Goal: Task Accomplishment & Management: Manage account settings

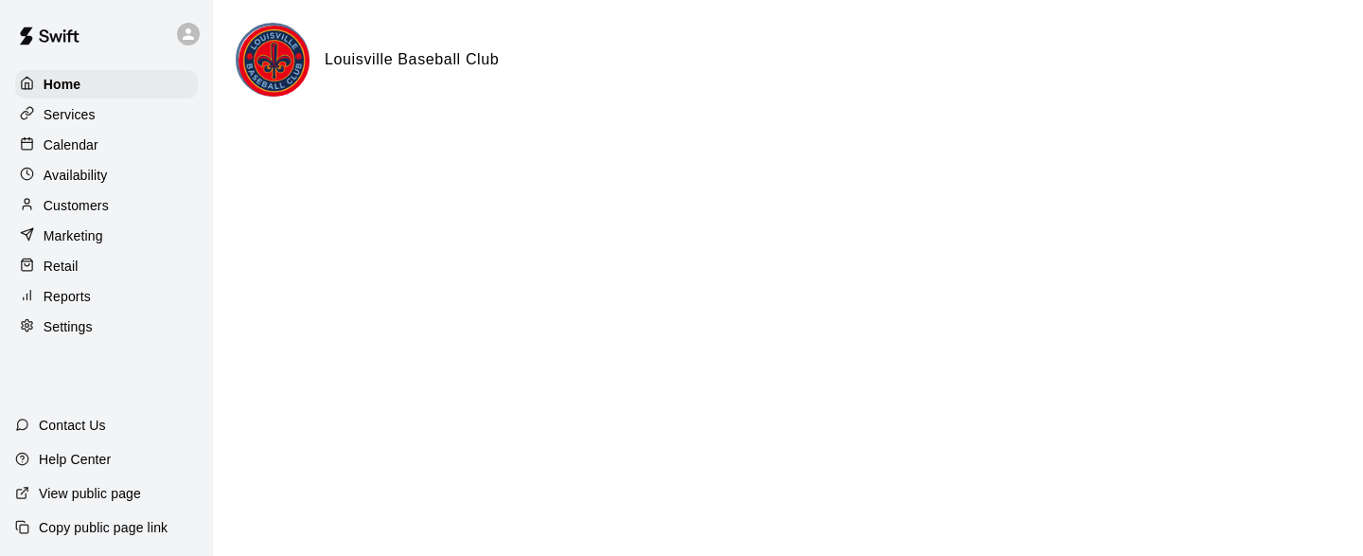
click at [79, 145] on p "Calendar" at bounding box center [71, 144] width 55 height 19
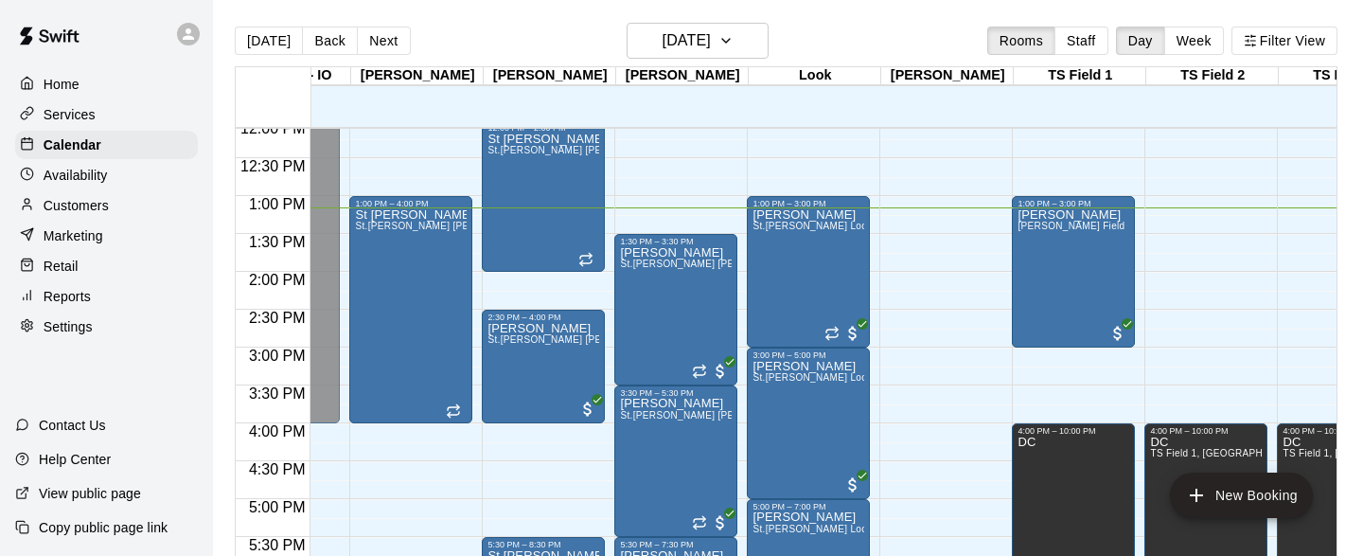
scroll to position [945, 4731]
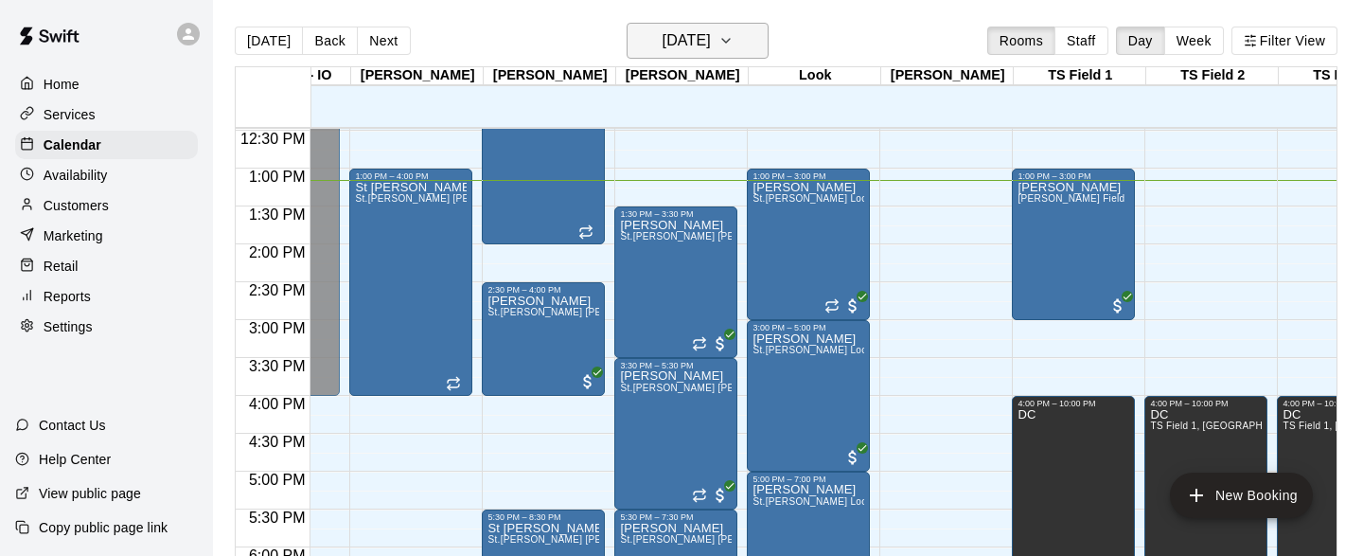
click at [734, 42] on icon "button" at bounding box center [725, 40] width 15 height 23
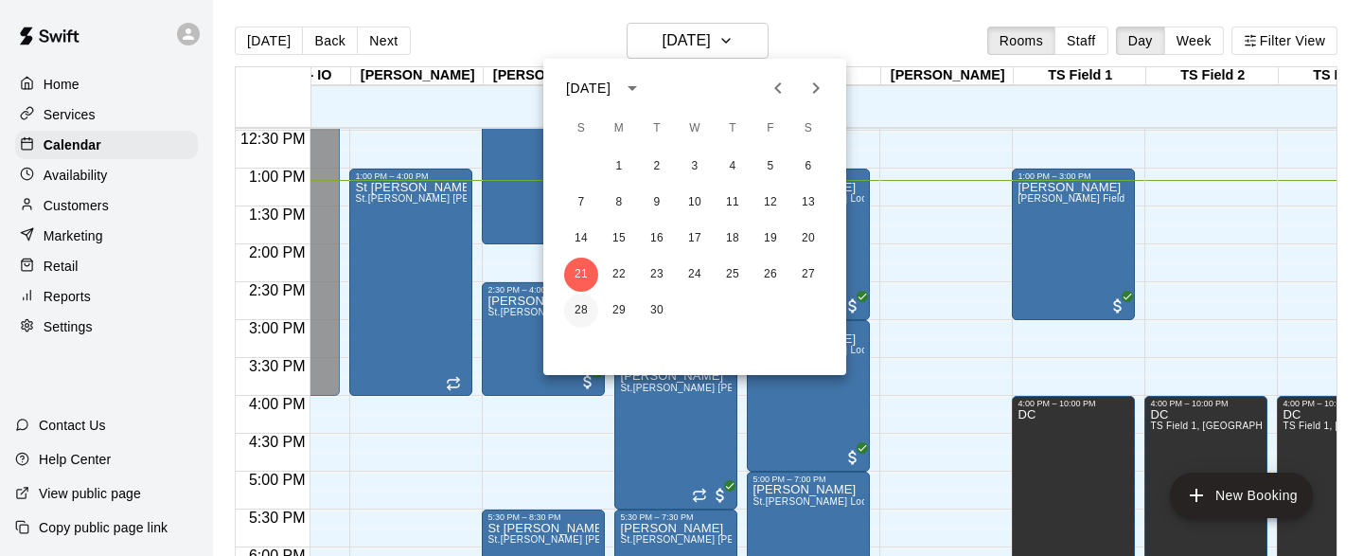
click at [582, 306] on button "28" at bounding box center [581, 310] width 34 height 34
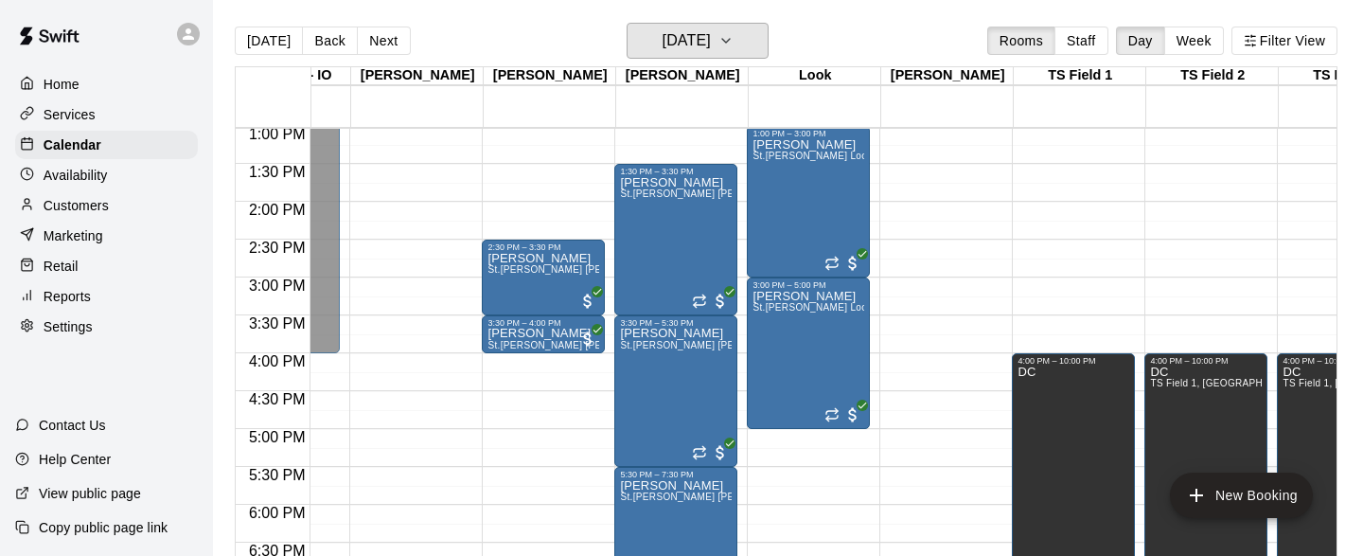
scroll to position [915, 4731]
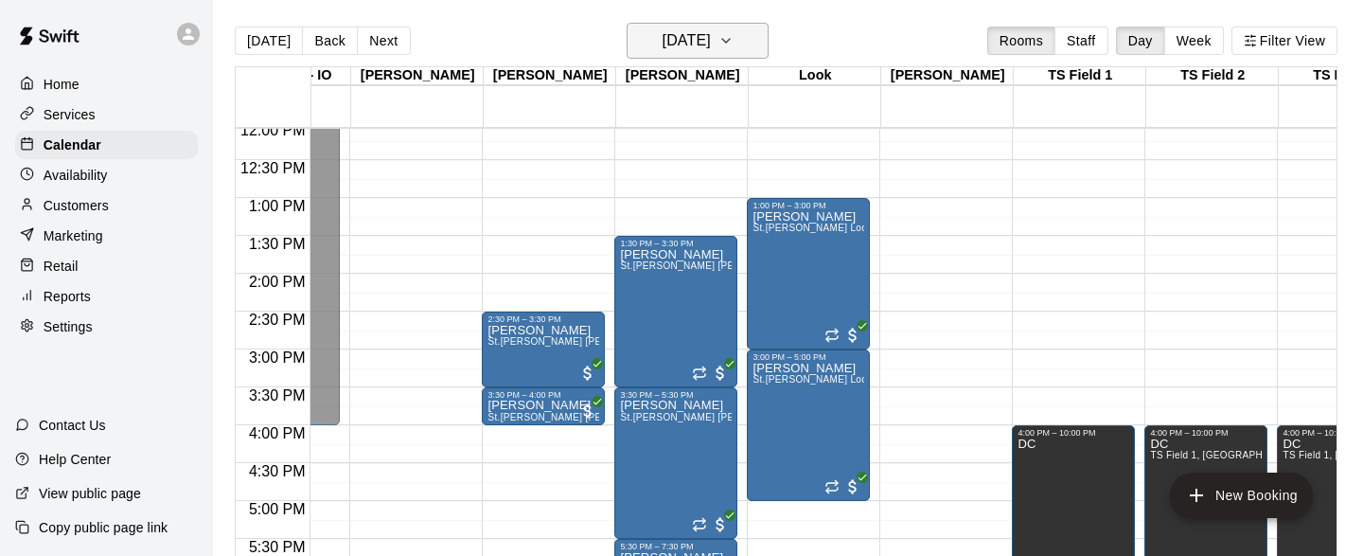
click at [734, 34] on icon "button" at bounding box center [725, 40] width 15 height 23
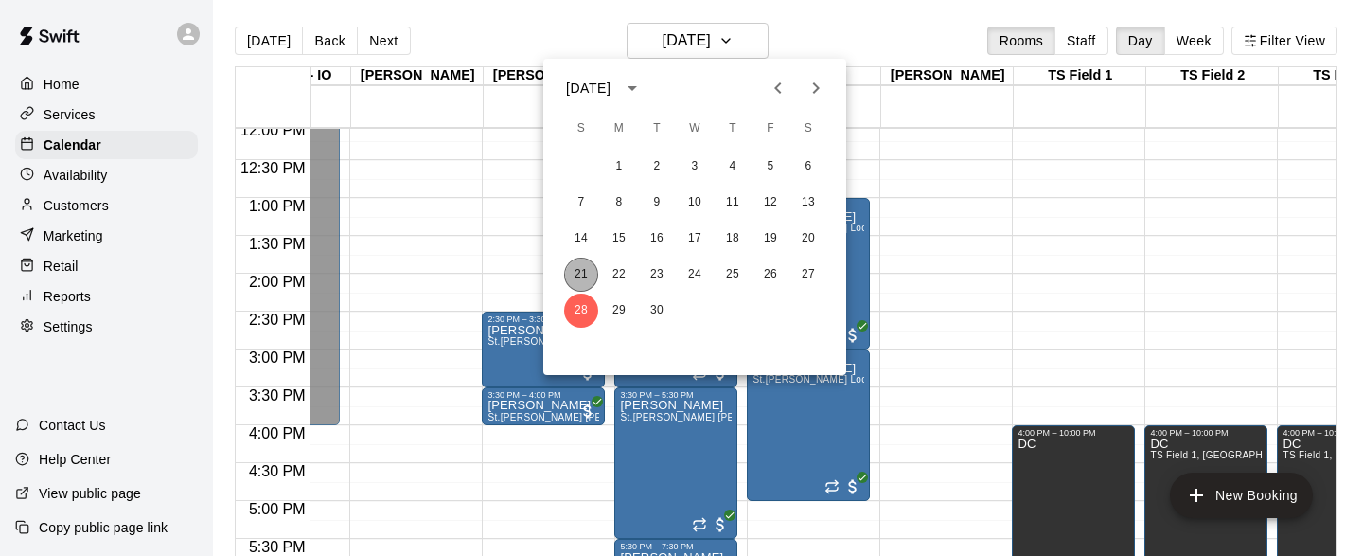
click at [579, 275] on button "21" at bounding box center [581, 274] width 34 height 34
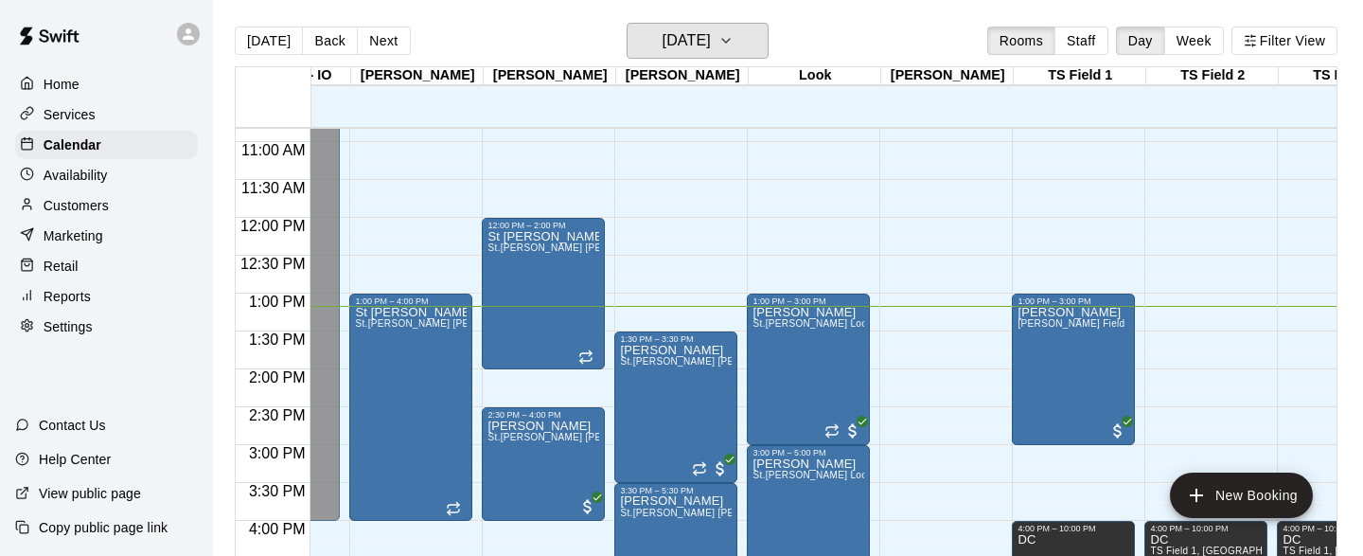
scroll to position [814, 4731]
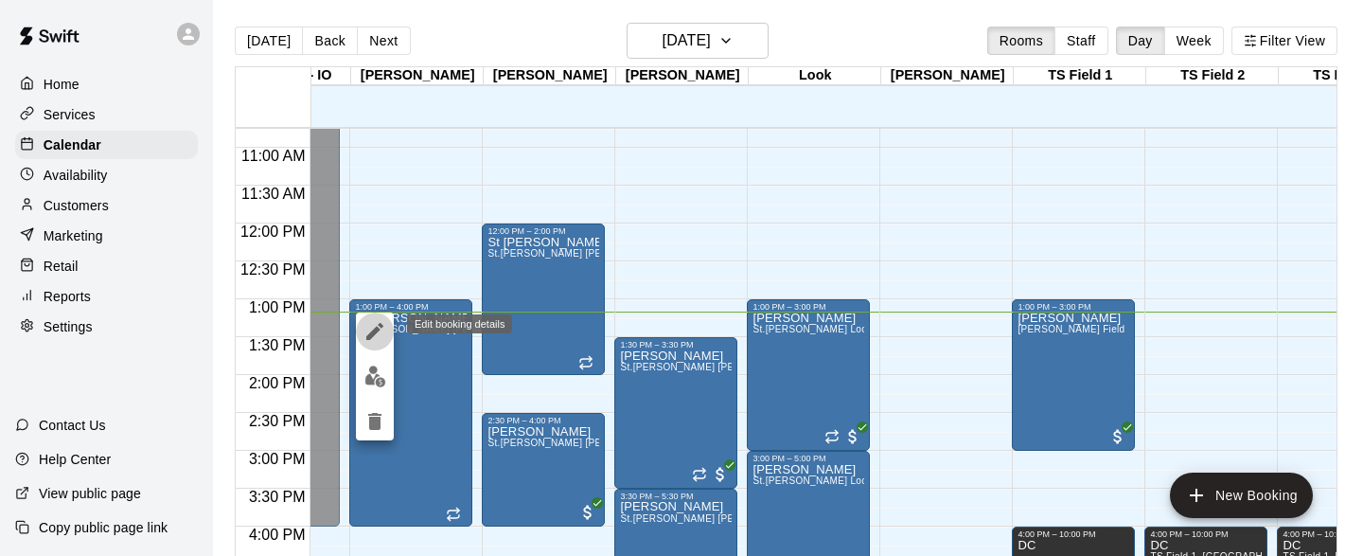
click at [374, 331] on icon "edit" at bounding box center [374, 331] width 17 height 17
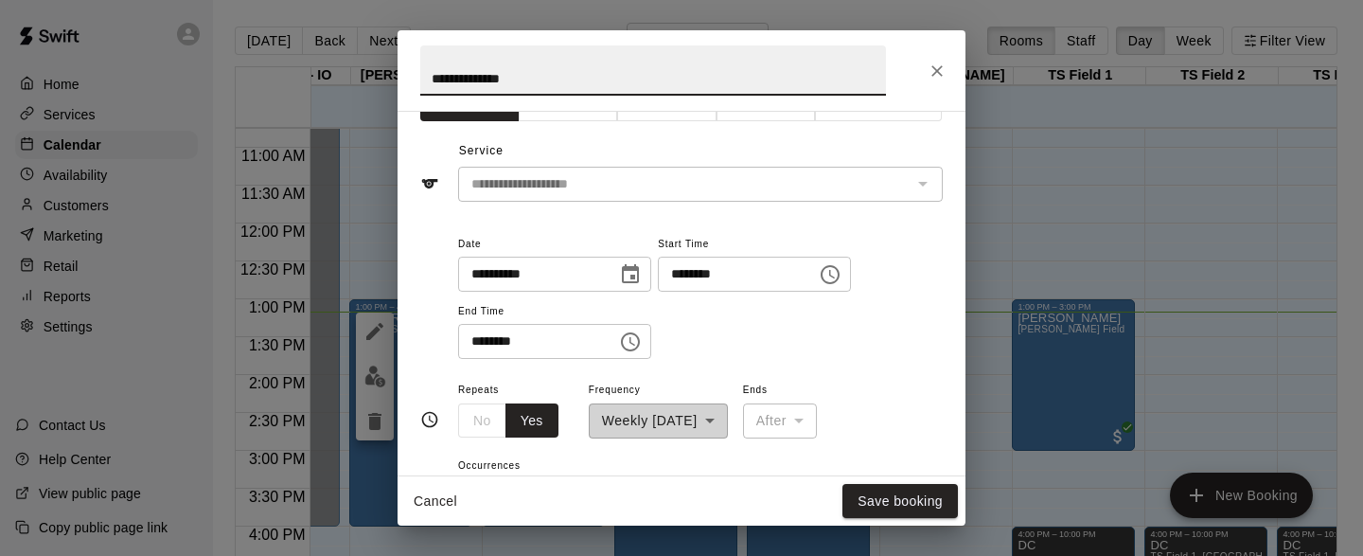
scroll to position [42, 0]
click at [637, 272] on icon "Choose date, selected date is Sep 21, 2025" at bounding box center [630, 273] width 23 height 23
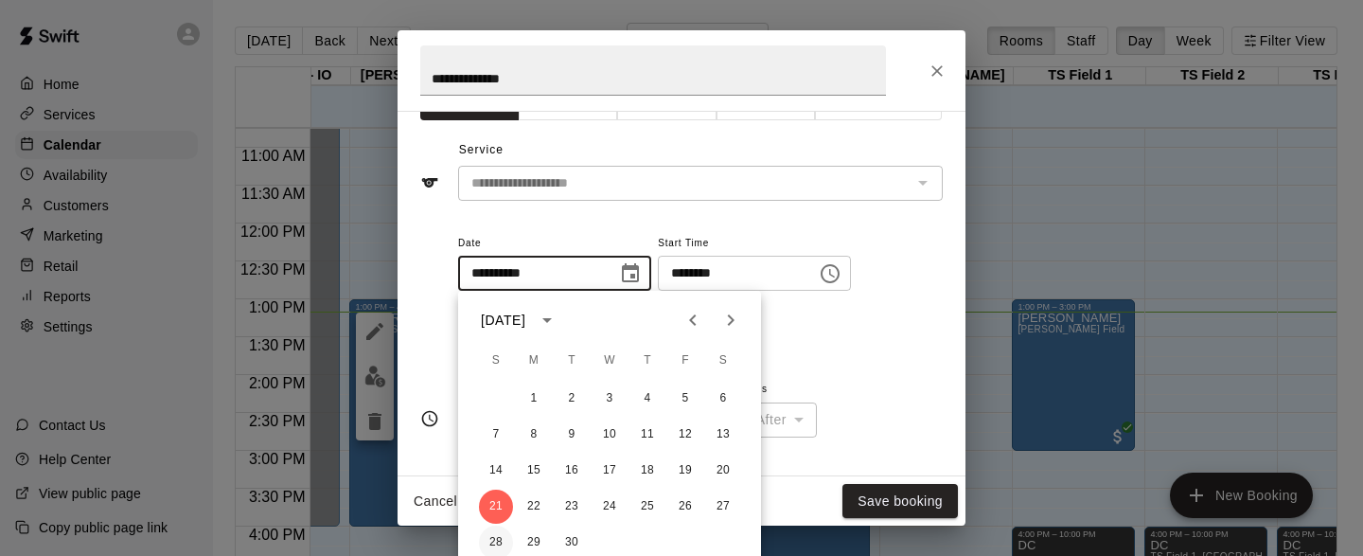
click at [496, 540] on button "28" at bounding box center [496, 542] width 34 height 34
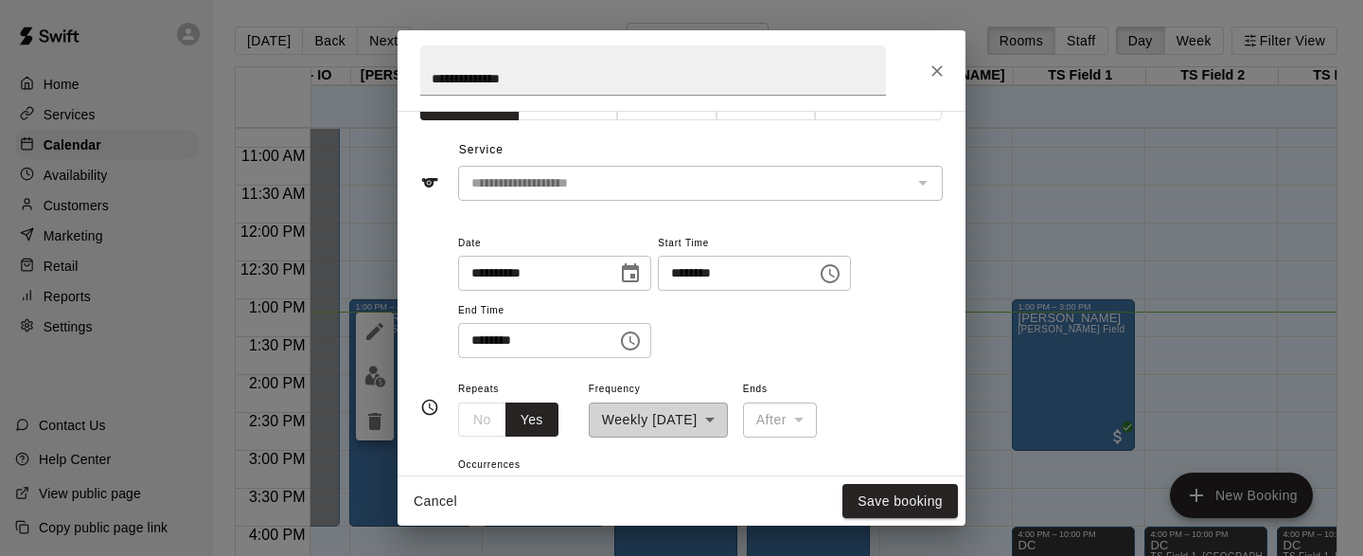
type input "**********"
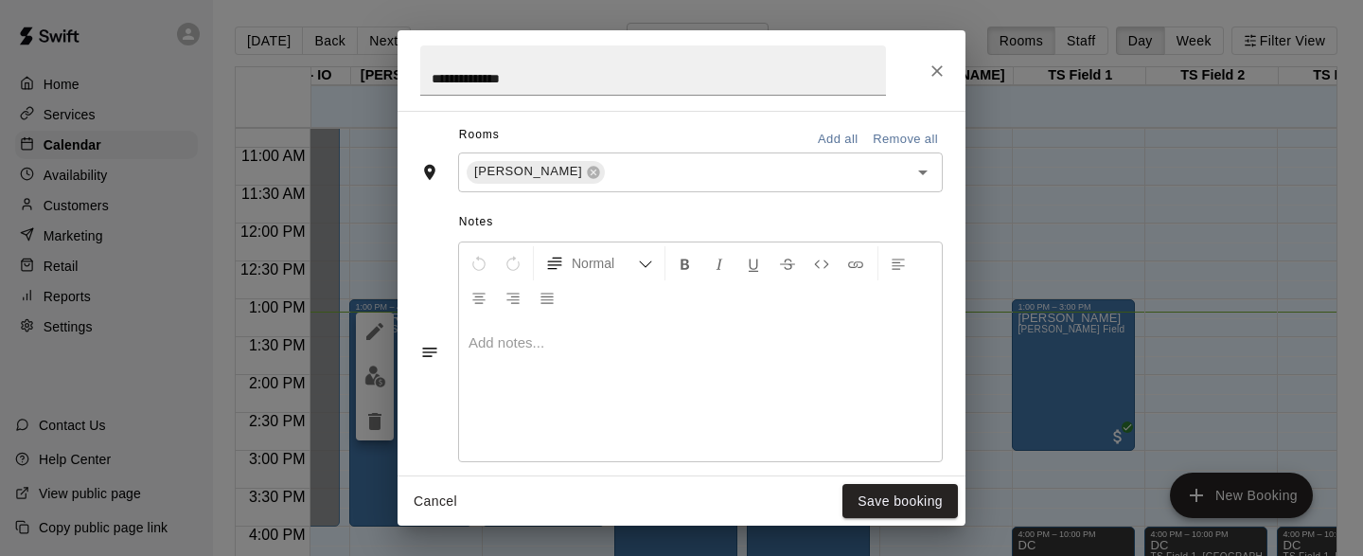
scroll to position [559, 0]
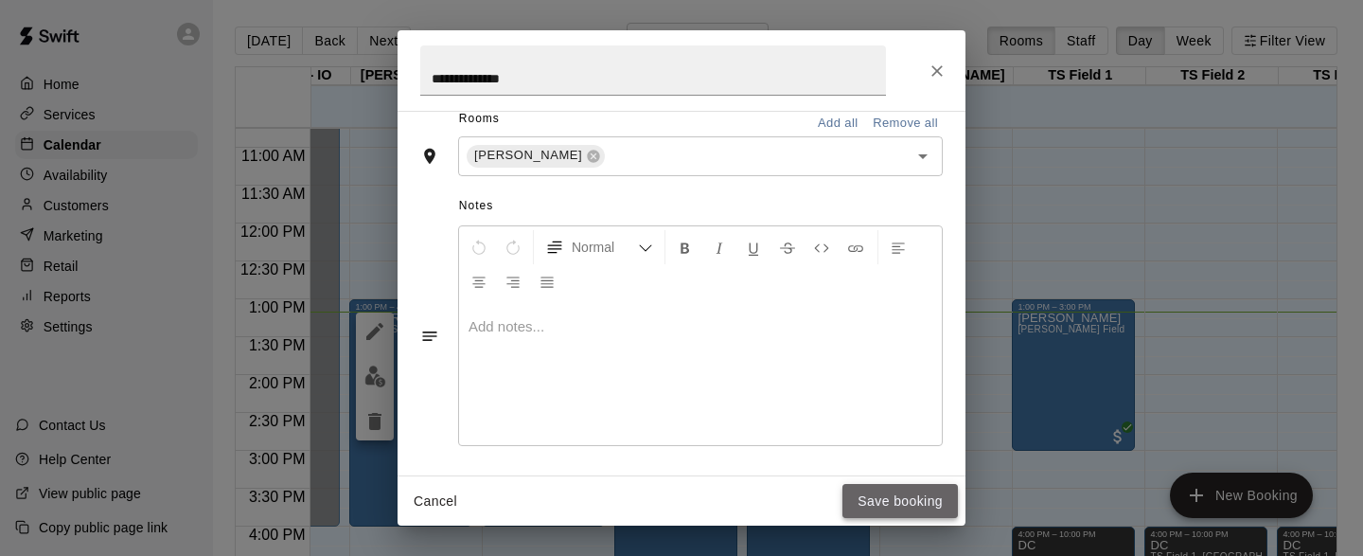
click at [900, 501] on button "Save booking" at bounding box center [899, 501] width 115 height 35
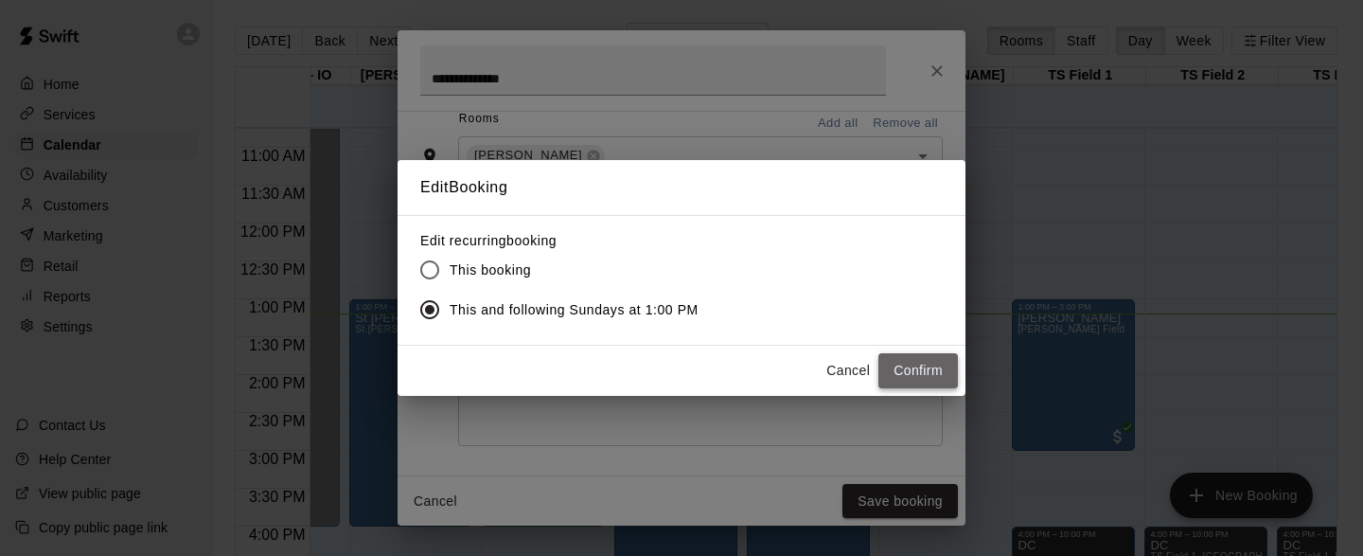
click at [911, 372] on button "Confirm" at bounding box center [918, 370] width 80 height 35
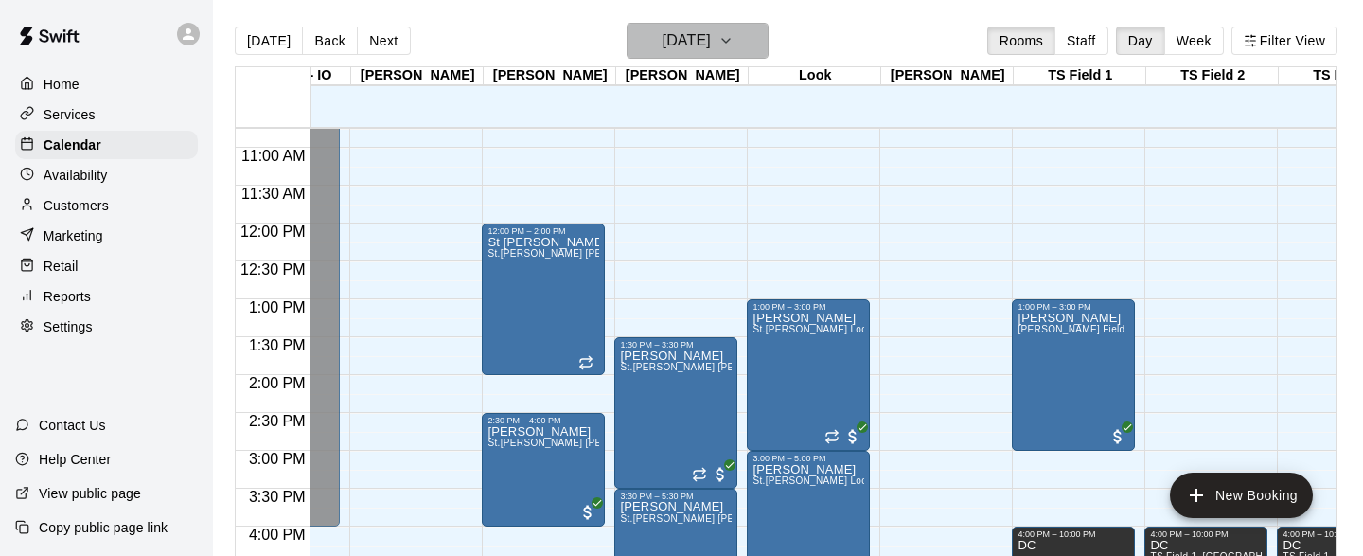
click at [734, 43] on icon "button" at bounding box center [725, 40] width 15 height 23
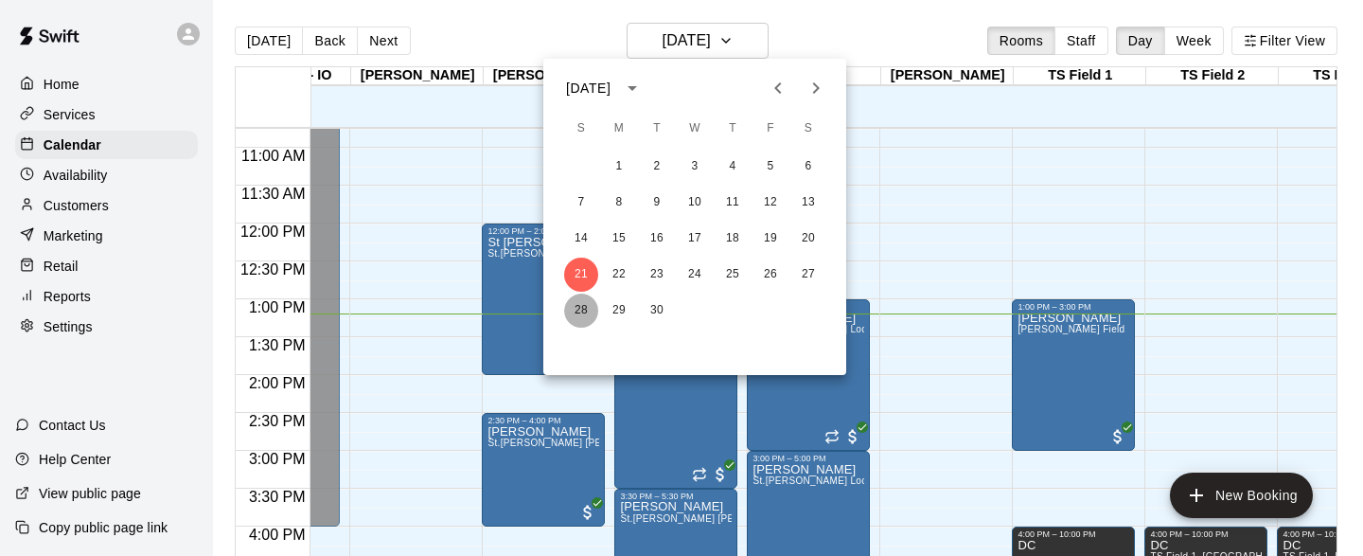
click at [581, 310] on button "28" at bounding box center [581, 310] width 34 height 34
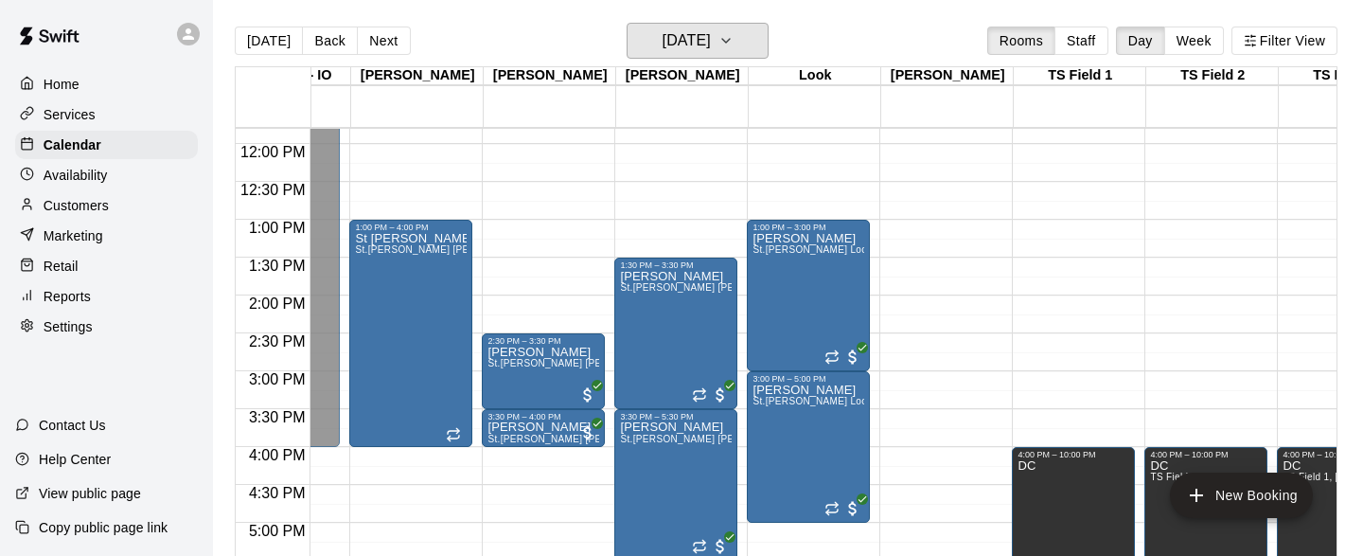
scroll to position [876, 4731]
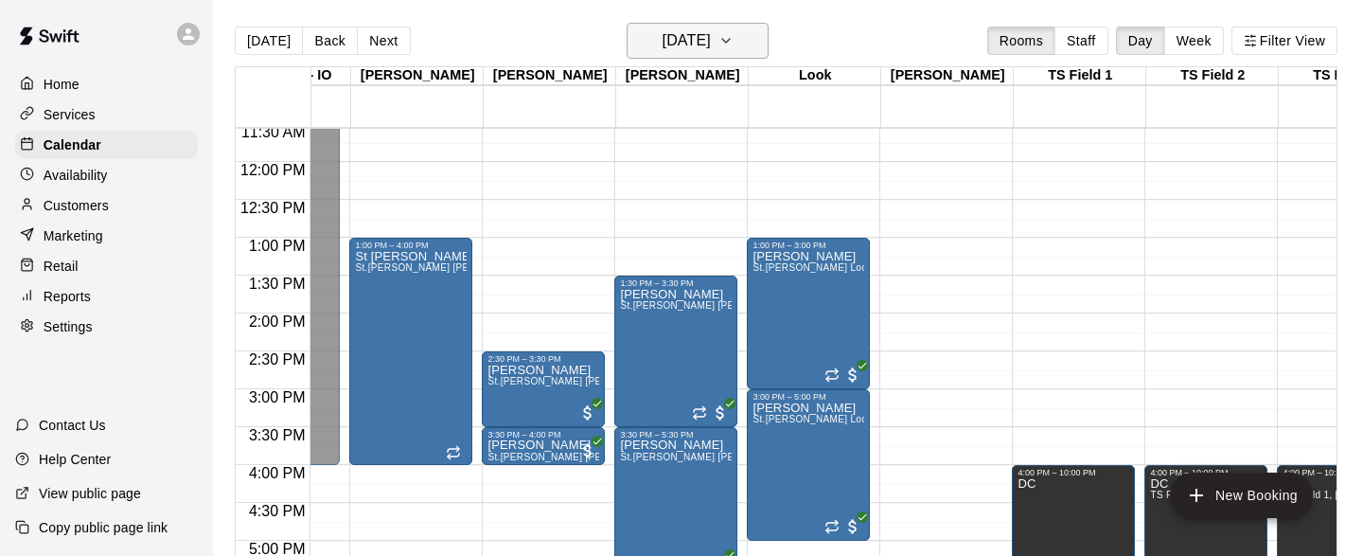
click at [730, 41] on icon "button" at bounding box center [726, 41] width 8 height 4
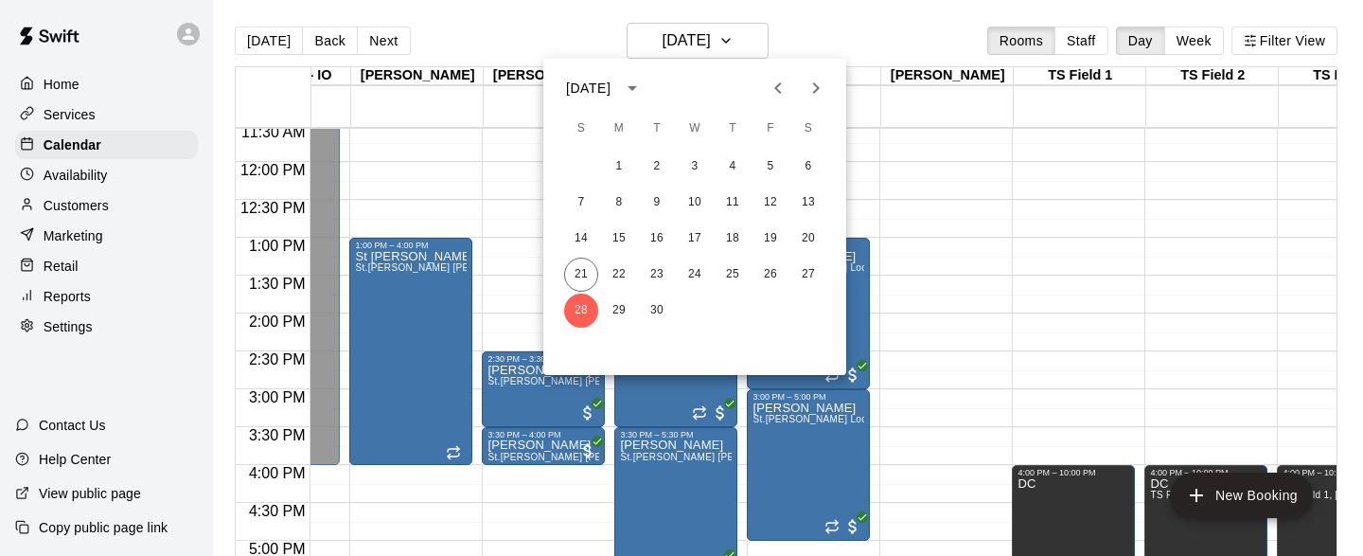
click at [812, 85] on icon "Next month" at bounding box center [816, 88] width 23 height 23
click at [577, 201] on button "5" at bounding box center [581, 203] width 34 height 34
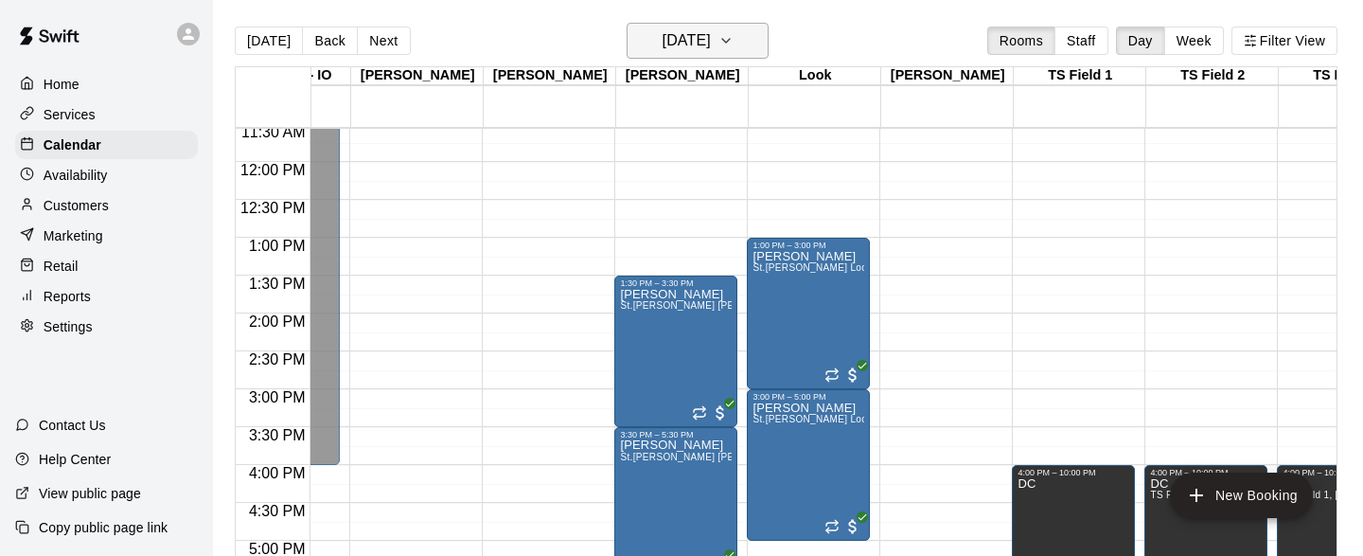
click at [734, 44] on icon "button" at bounding box center [725, 40] width 15 height 23
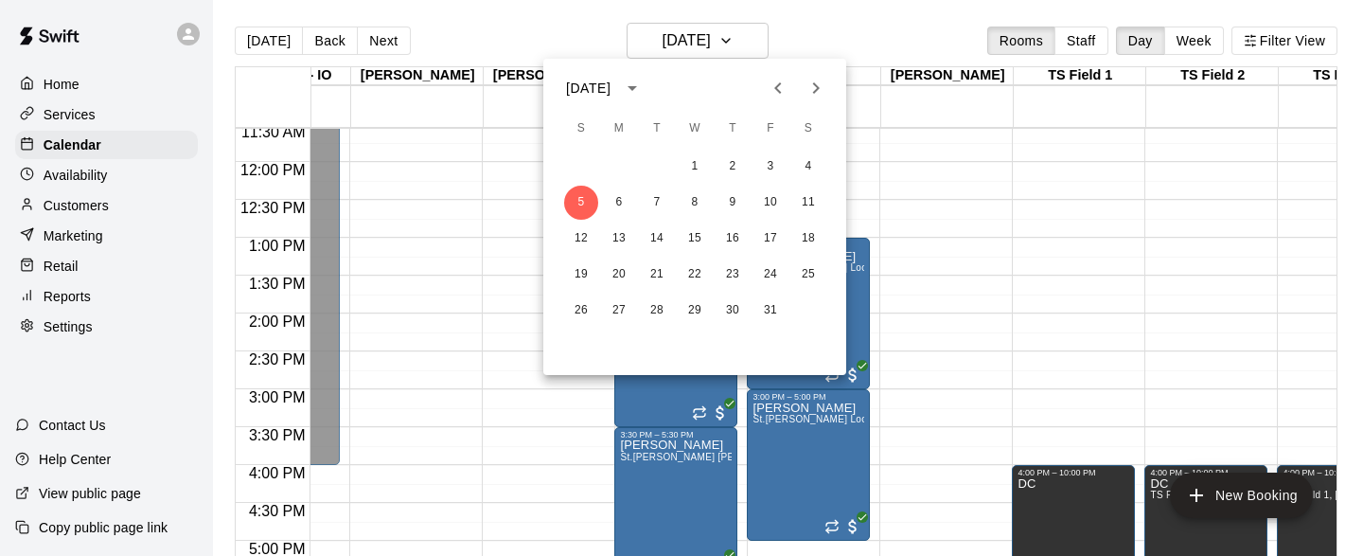
click at [779, 92] on icon "Previous month" at bounding box center [777, 87] width 7 height 11
click at [579, 313] on button "28" at bounding box center [581, 310] width 34 height 34
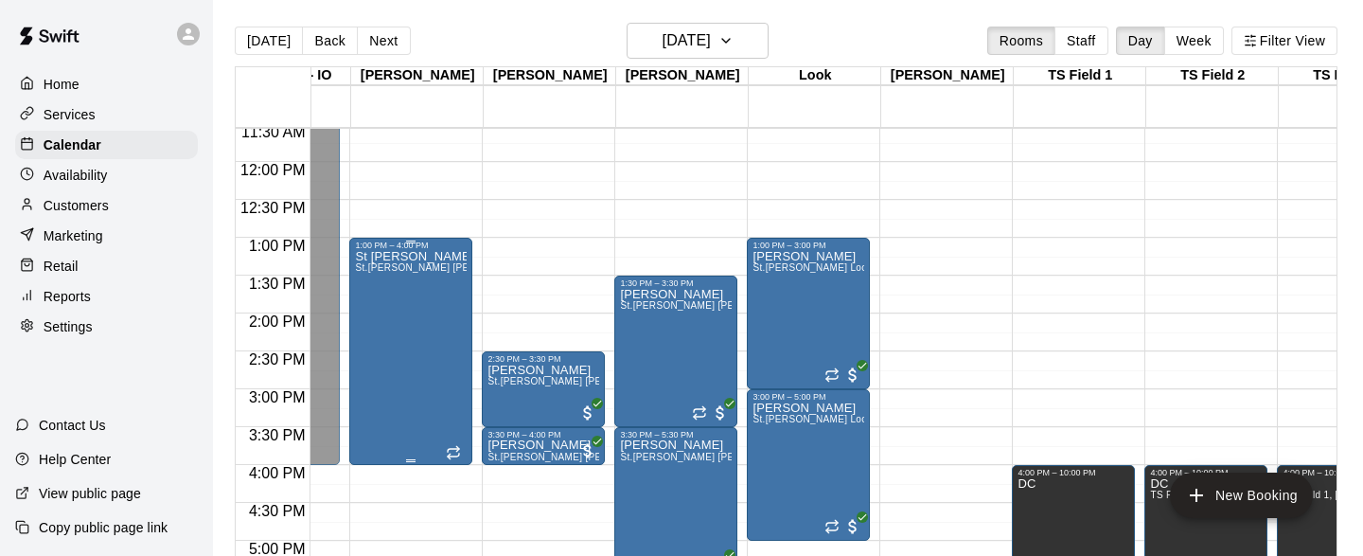
click at [440, 379] on div "St Matthews 7u St.Matthews Matanich" at bounding box center [411, 528] width 112 height 556
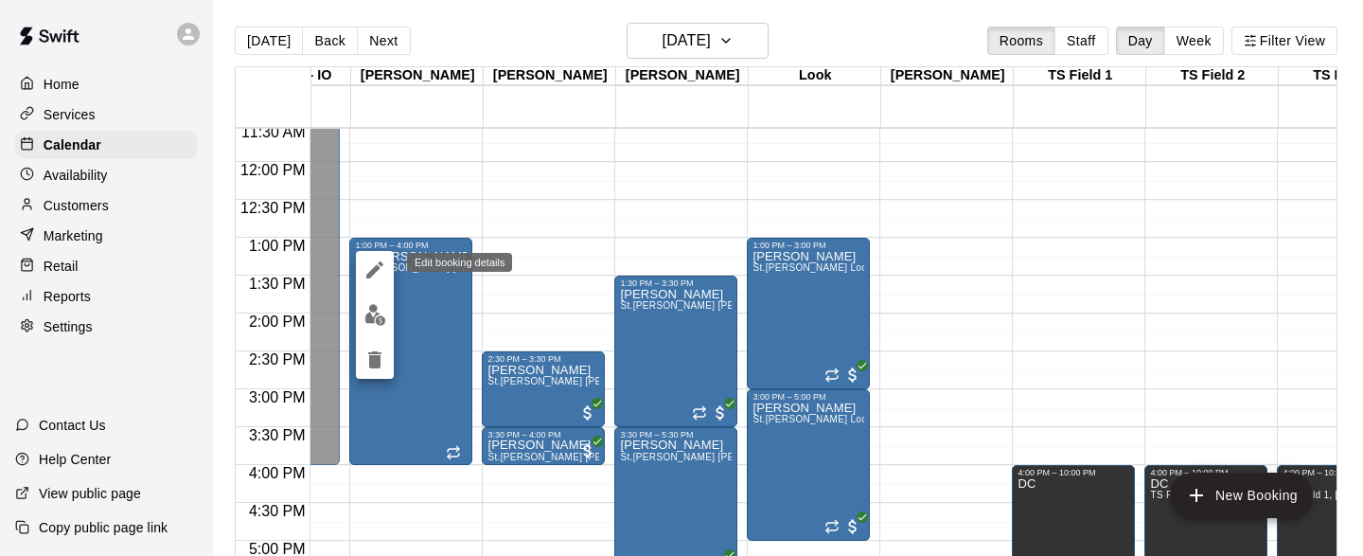
click at [374, 267] on icon "edit" at bounding box center [374, 269] width 17 height 17
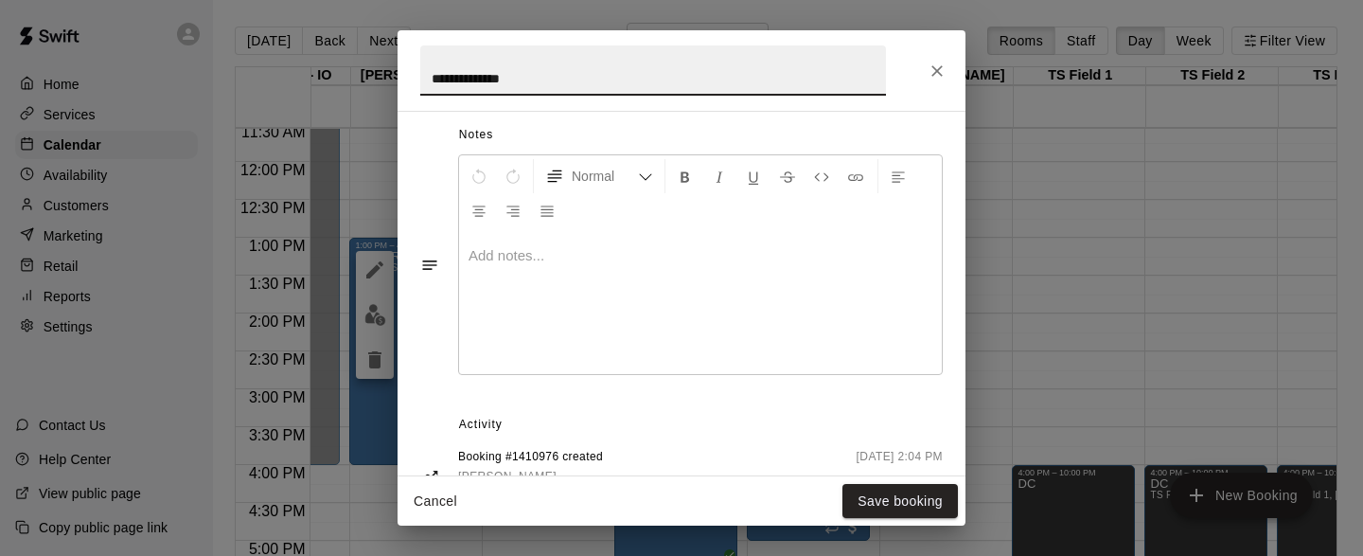
scroll to position [688, 0]
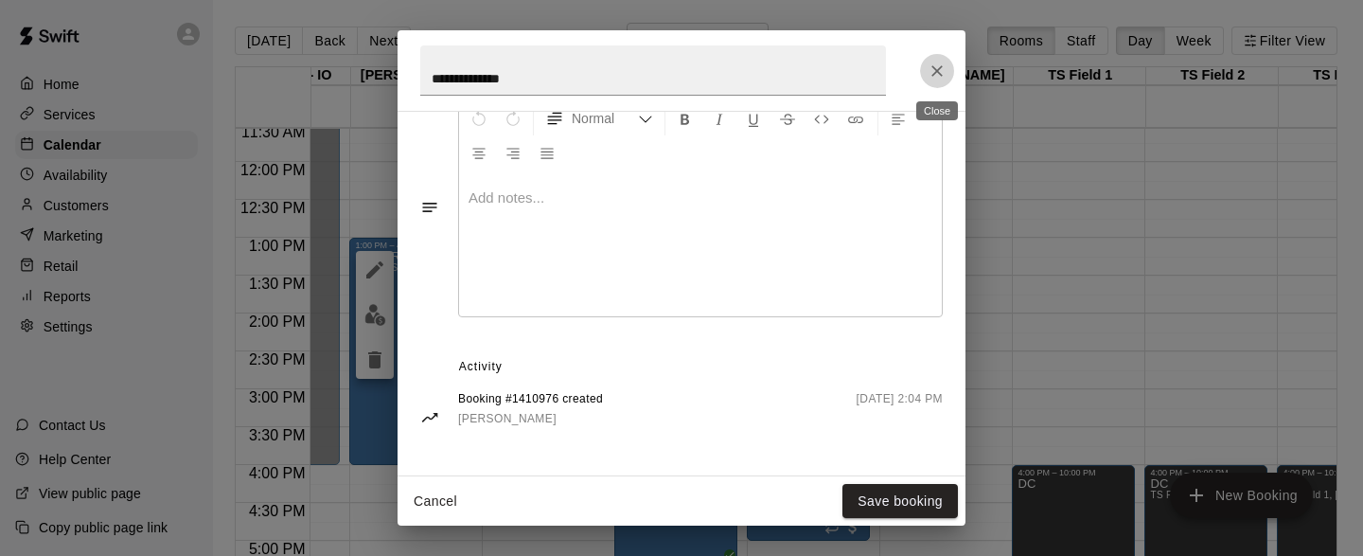
click at [941, 72] on icon "Close" at bounding box center [937, 71] width 19 height 19
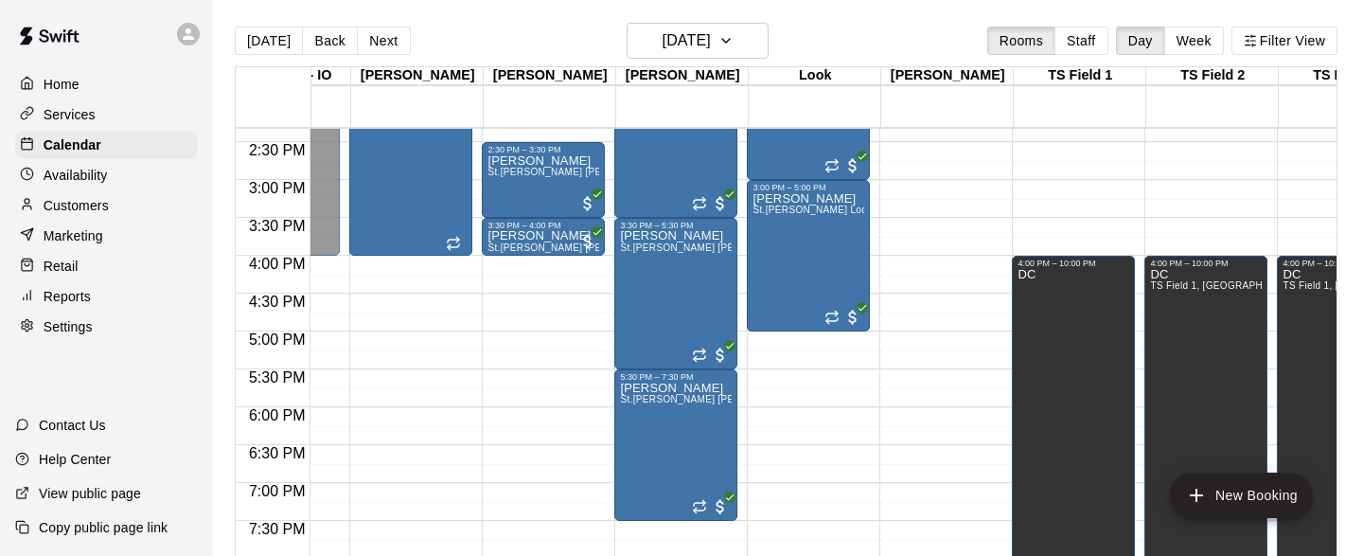
scroll to position [1066, 4731]
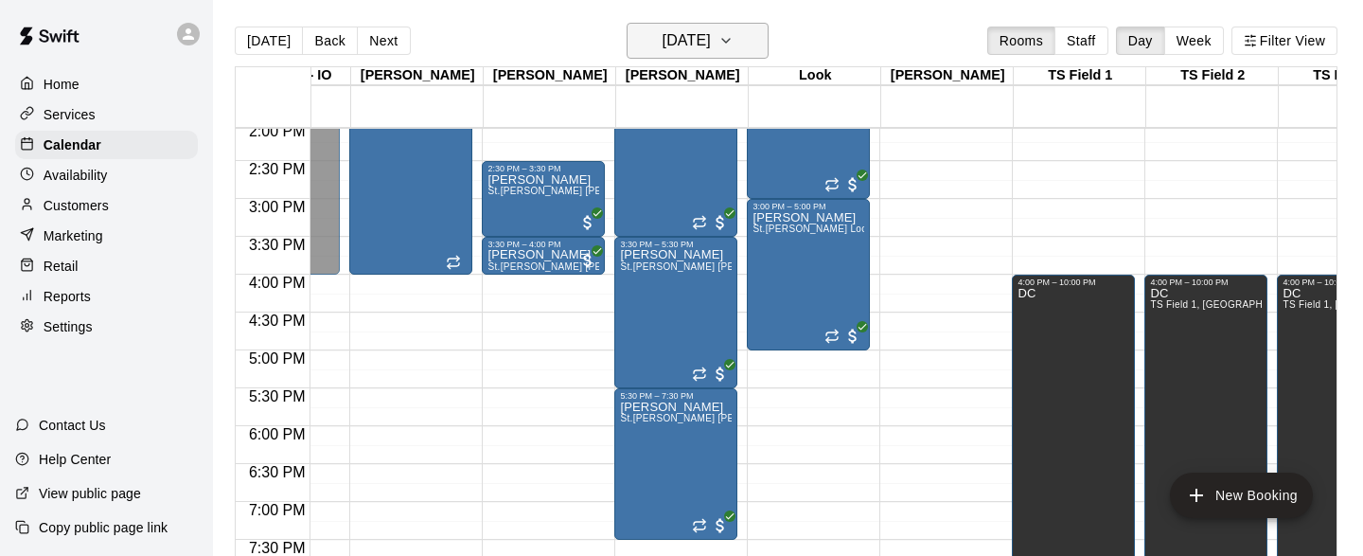
click at [734, 35] on icon "button" at bounding box center [725, 40] width 15 height 23
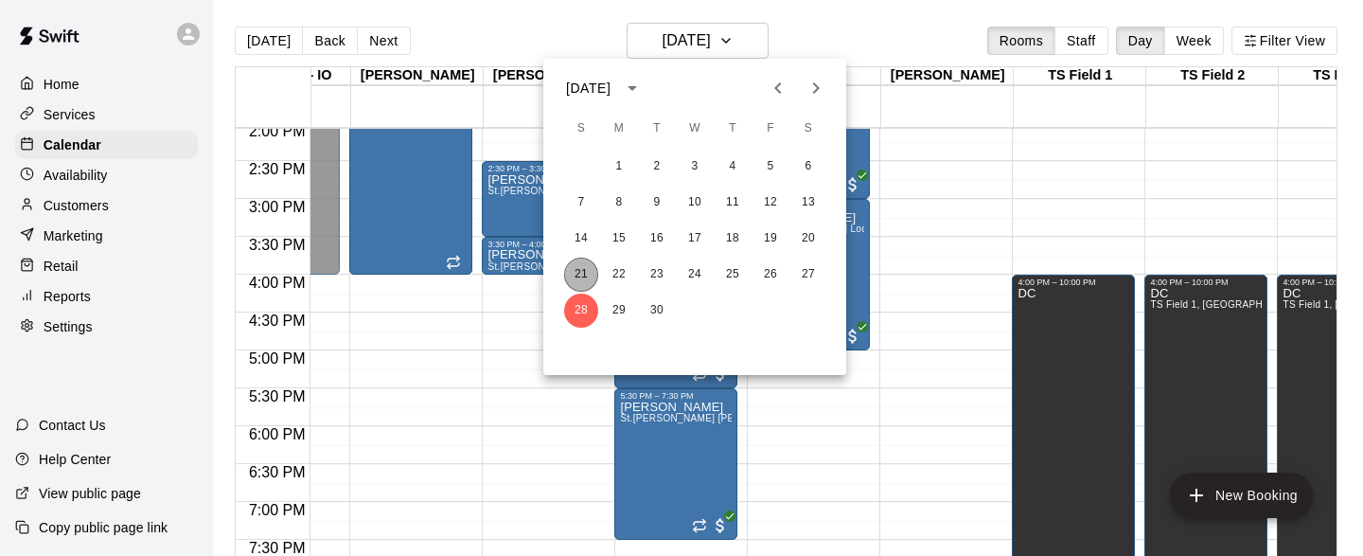
click at [587, 270] on button "21" at bounding box center [581, 274] width 34 height 34
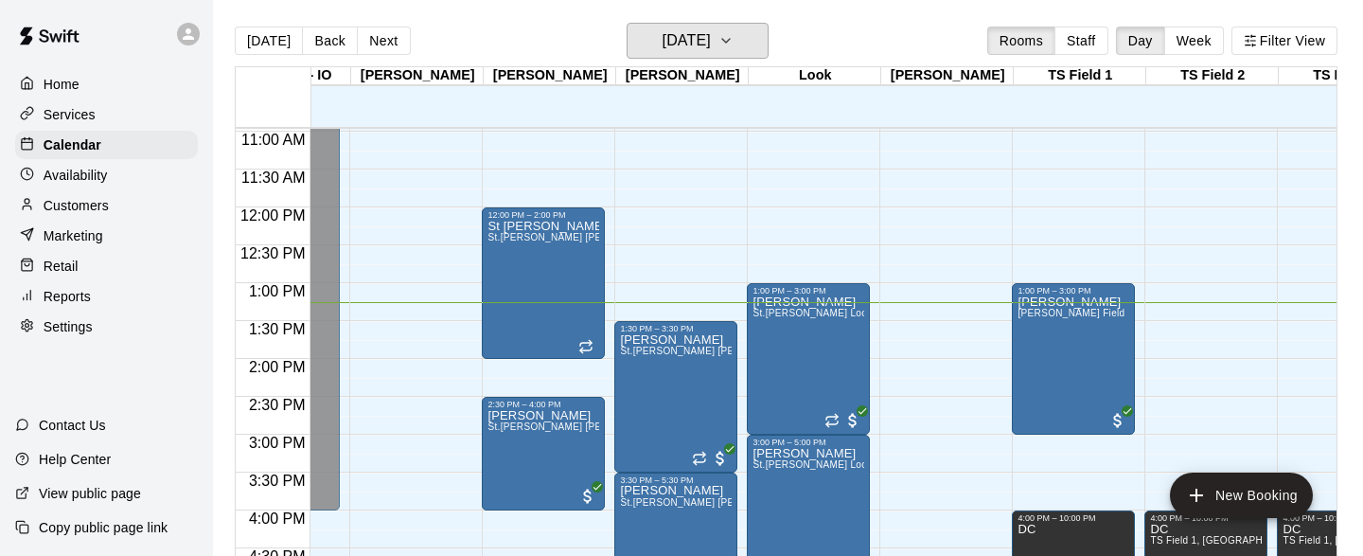
scroll to position [878, 4731]
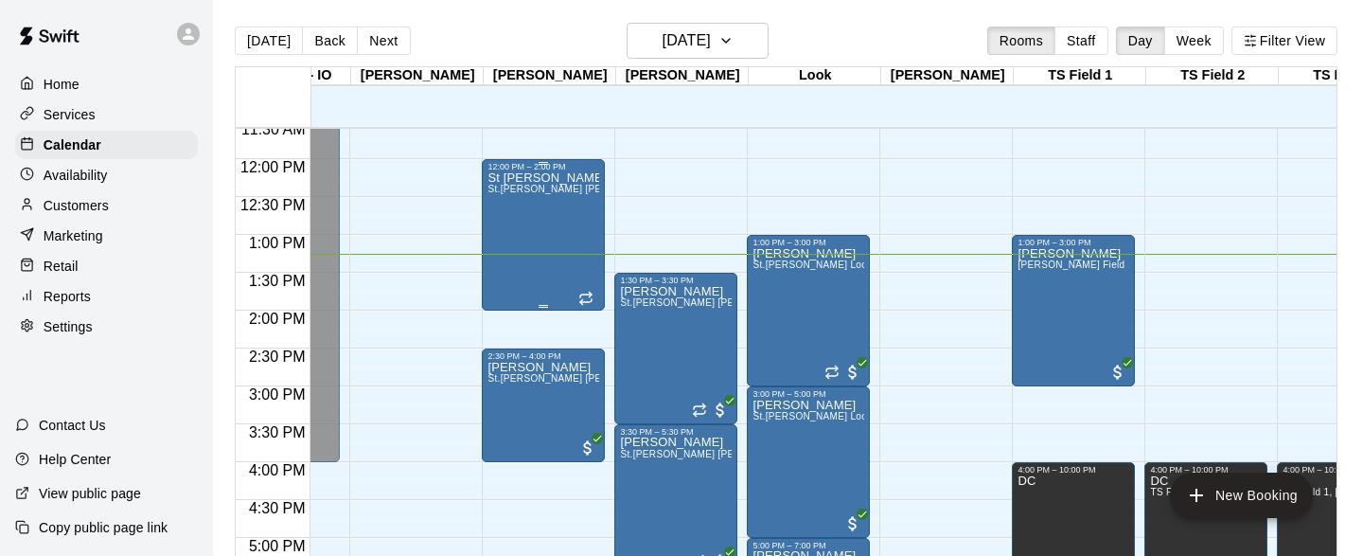
click at [546, 235] on div "St Matthews Minors St.Matthews Siegel" at bounding box center [543, 449] width 112 height 556
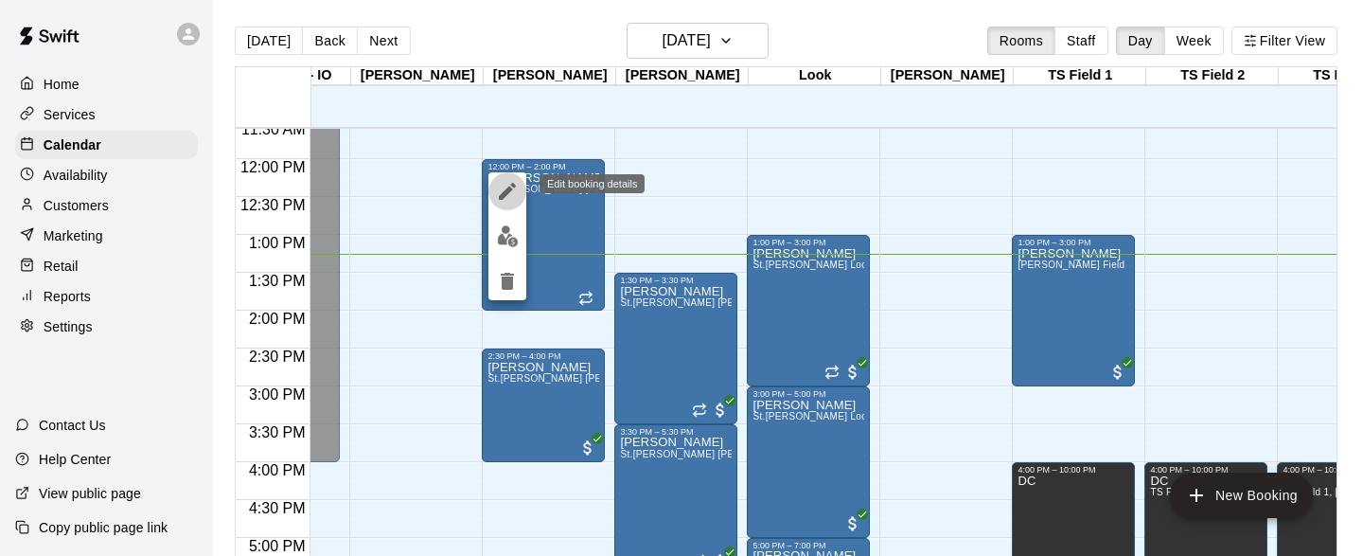
click at [506, 192] on icon "edit" at bounding box center [507, 191] width 17 height 17
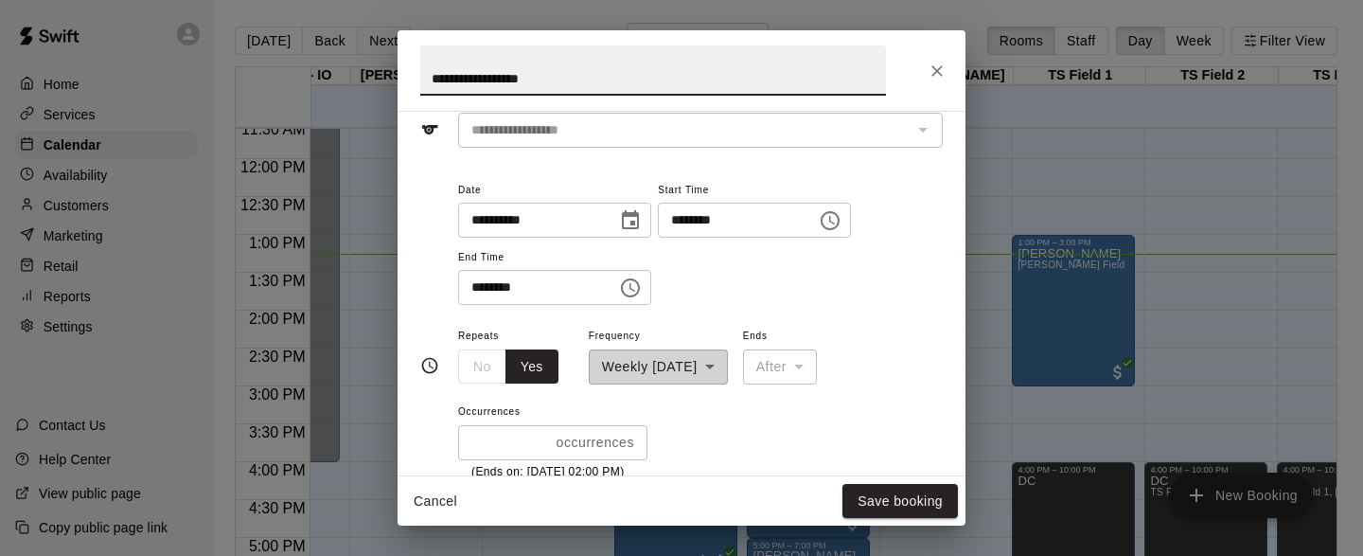
scroll to position [89, 0]
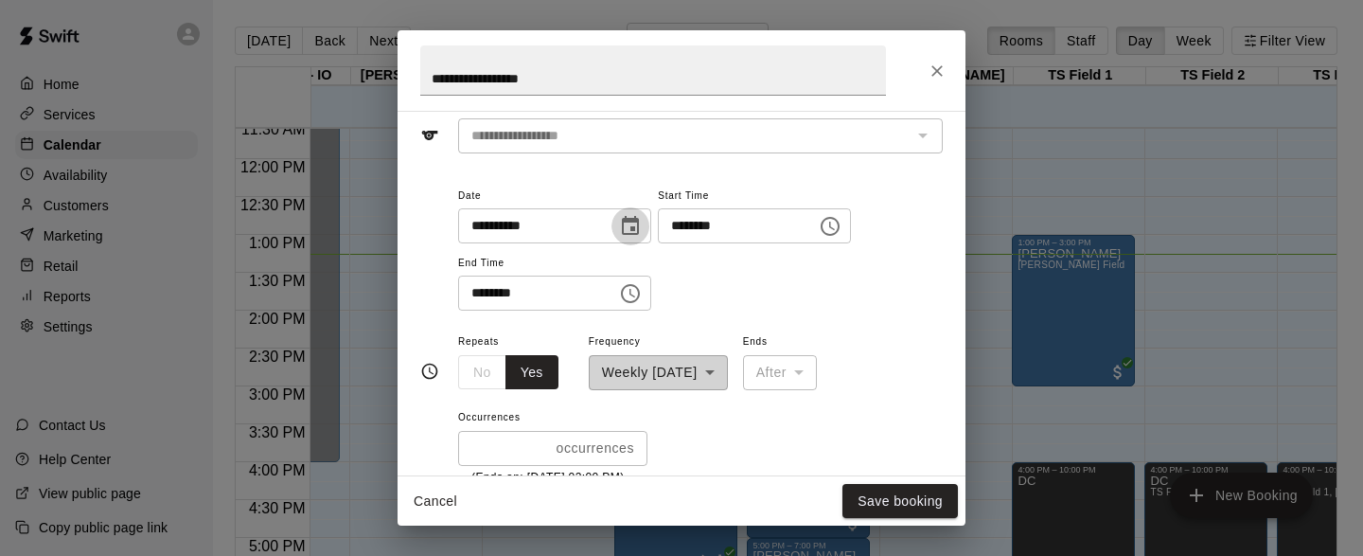
click at [638, 232] on icon "Choose date, selected date is Sep 21, 2025" at bounding box center [630, 226] width 23 height 23
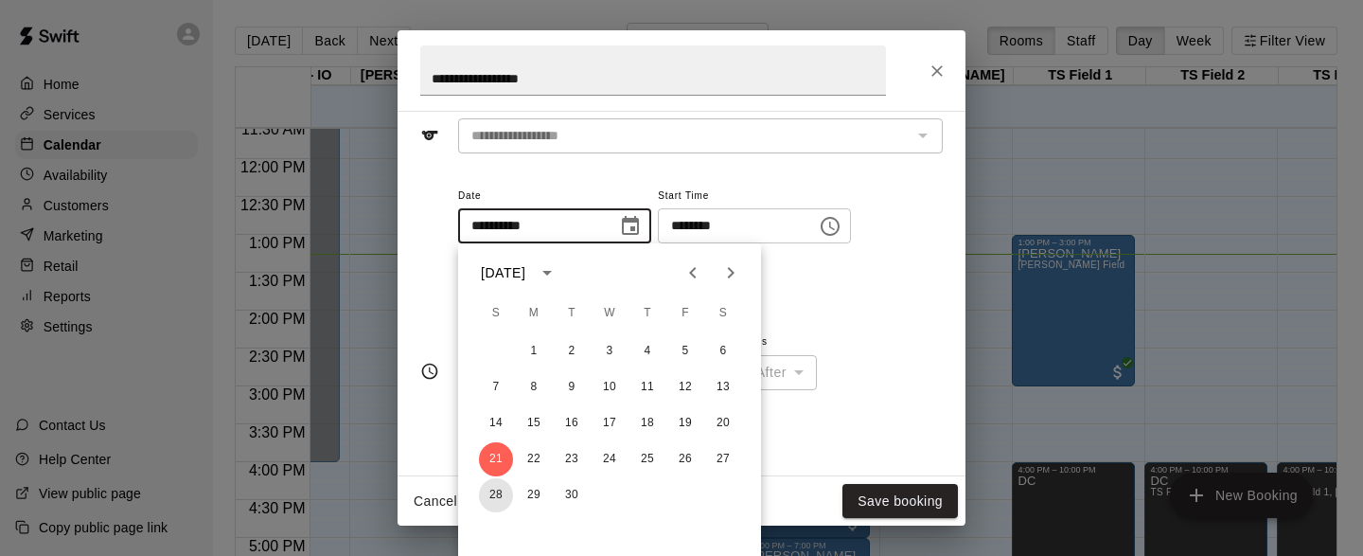
click at [499, 490] on button "28" at bounding box center [496, 495] width 34 height 34
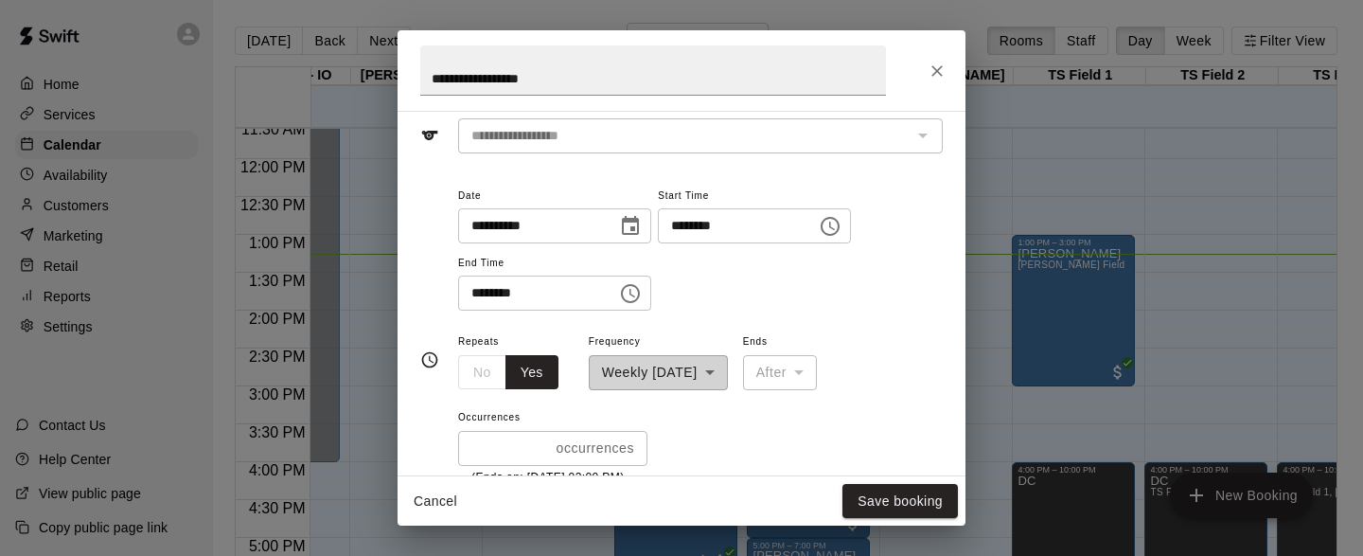
type input "**********"
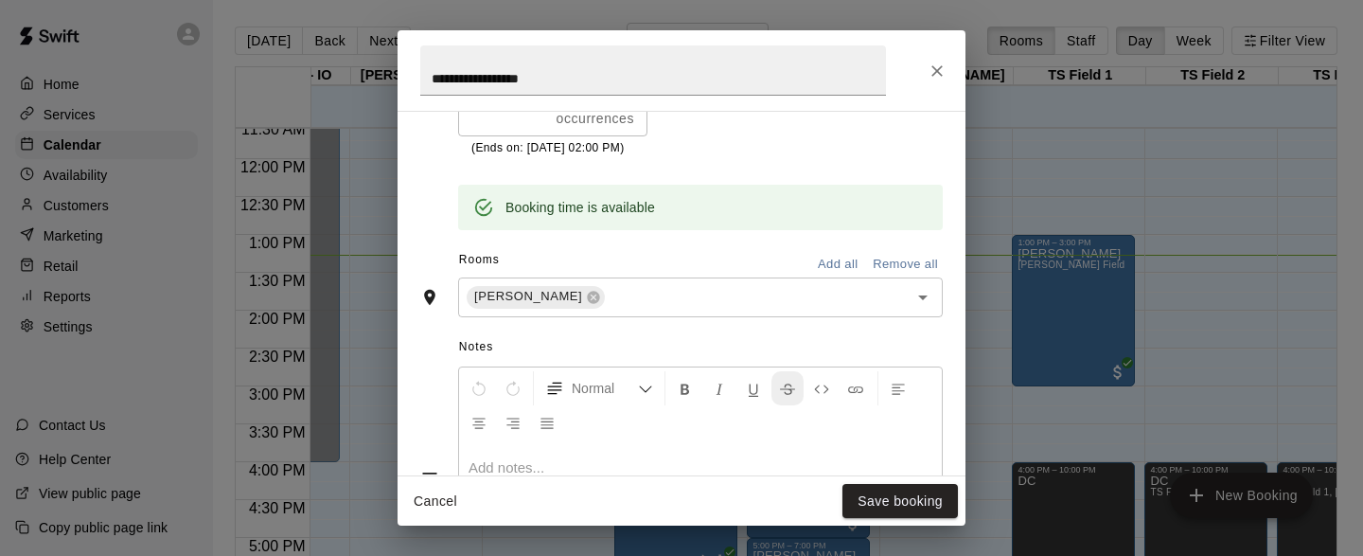
scroll to position [493, 0]
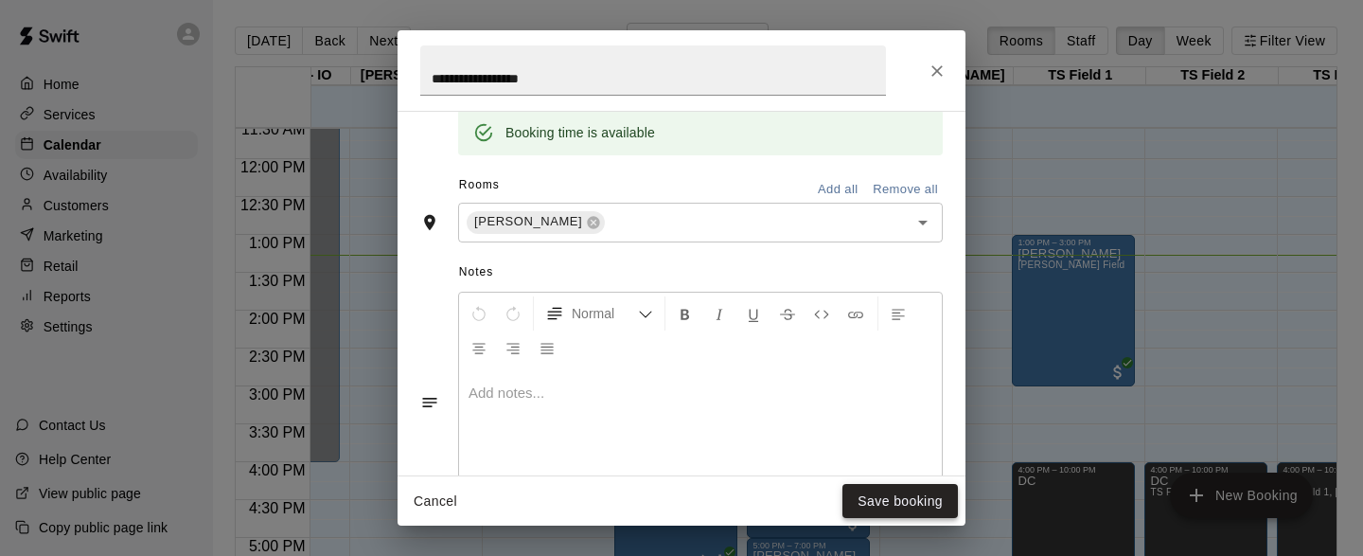
click at [877, 496] on button "Save booking" at bounding box center [899, 501] width 115 height 35
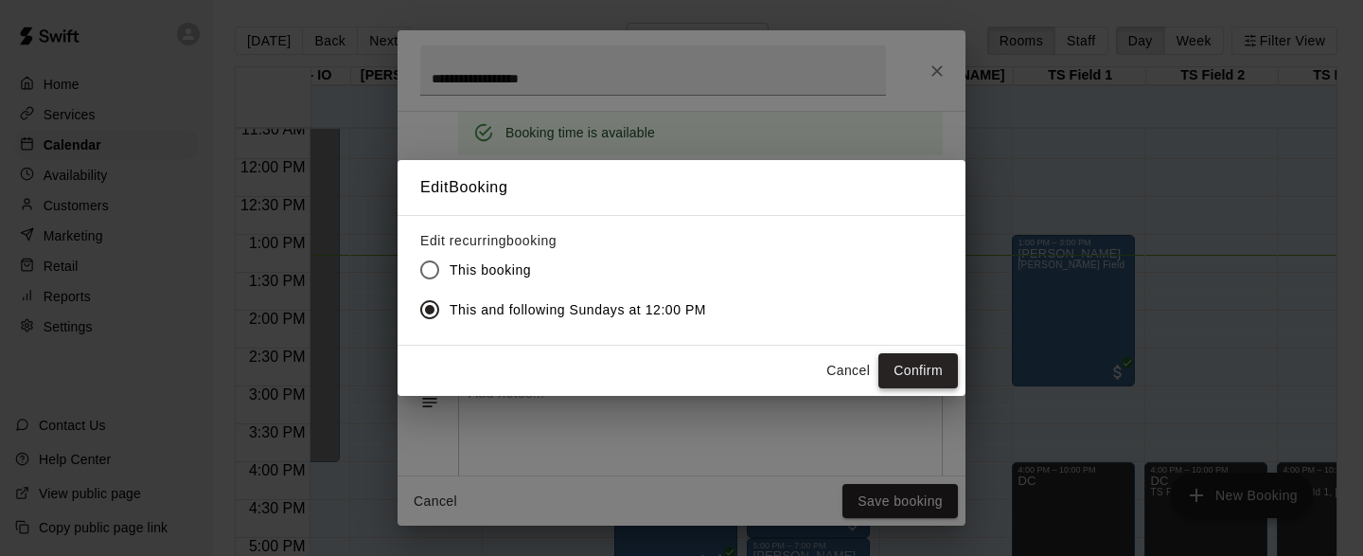
click at [924, 370] on button "Confirm" at bounding box center [918, 370] width 80 height 35
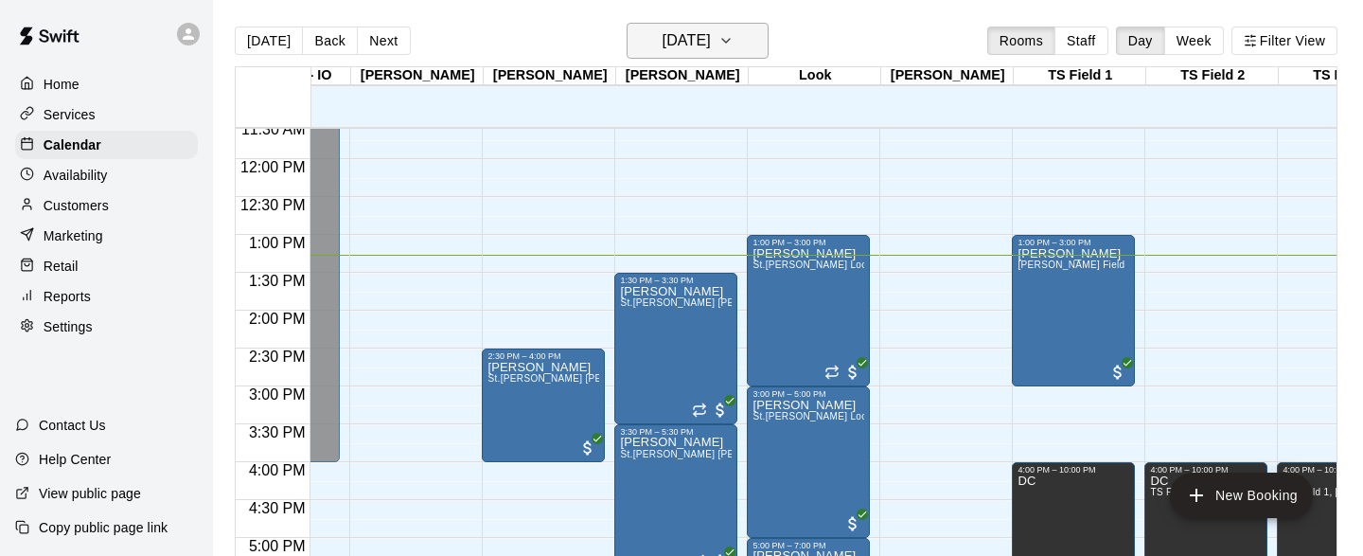
click at [734, 45] on icon "button" at bounding box center [725, 40] width 15 height 23
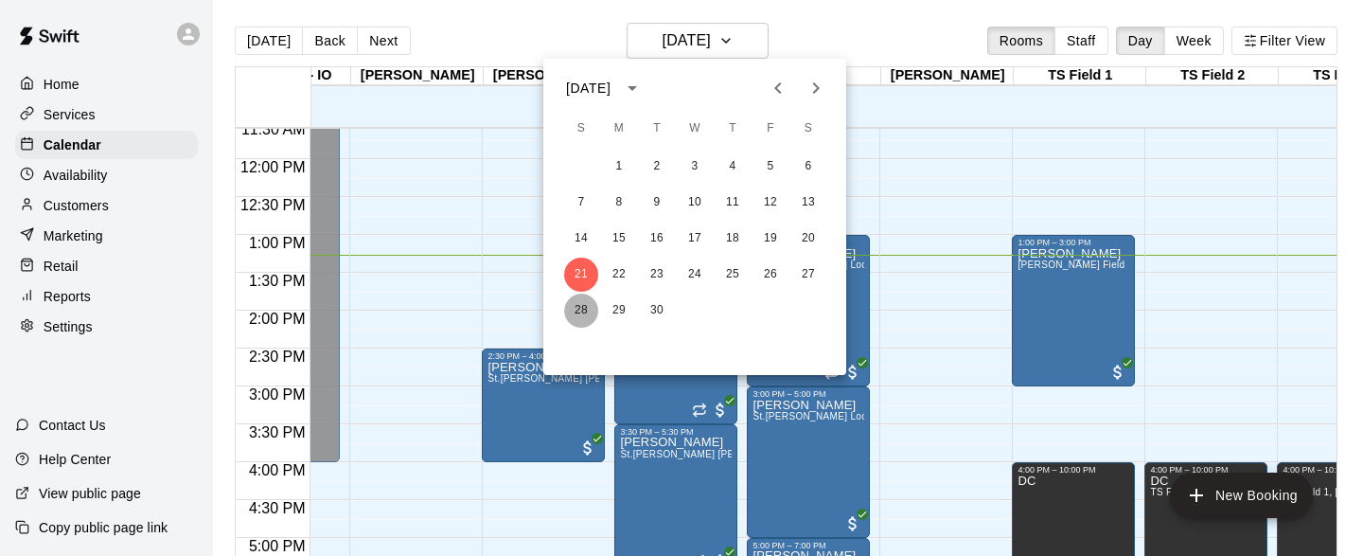
click at [584, 299] on button "28" at bounding box center [581, 310] width 34 height 34
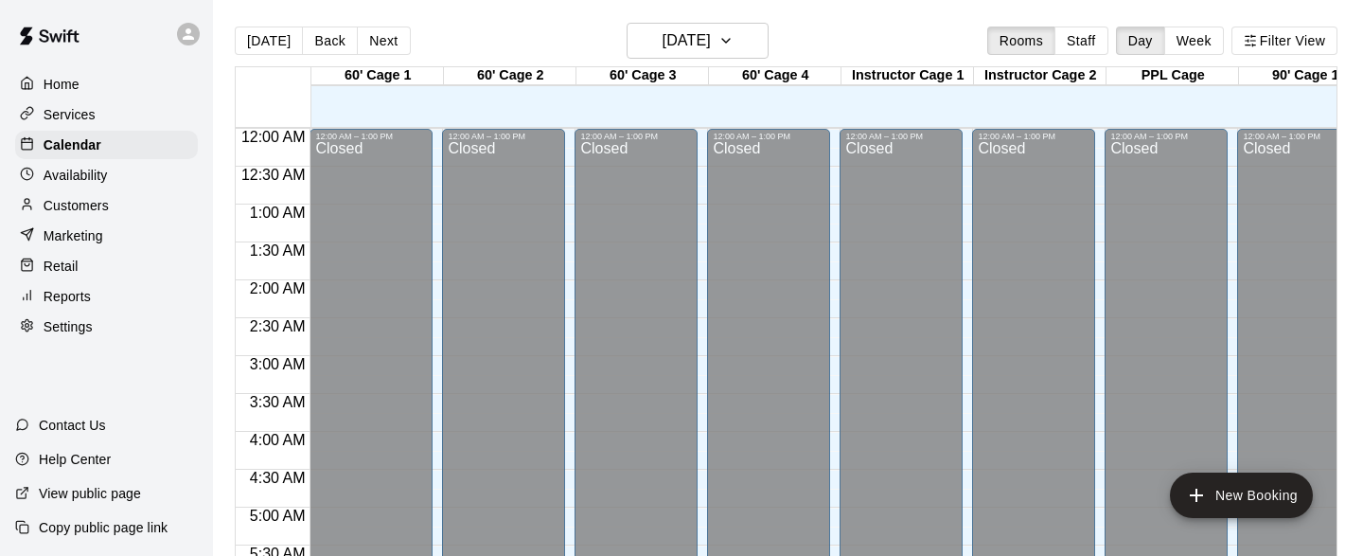
scroll to position [1029, 0]
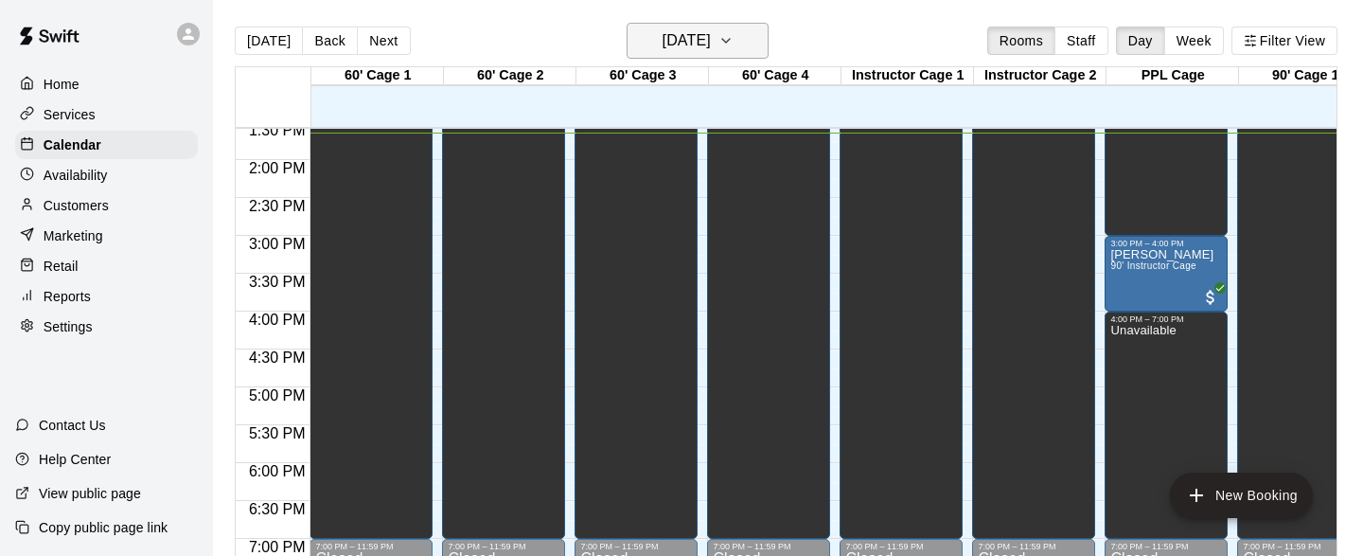
click at [734, 33] on icon "button" at bounding box center [725, 40] width 15 height 23
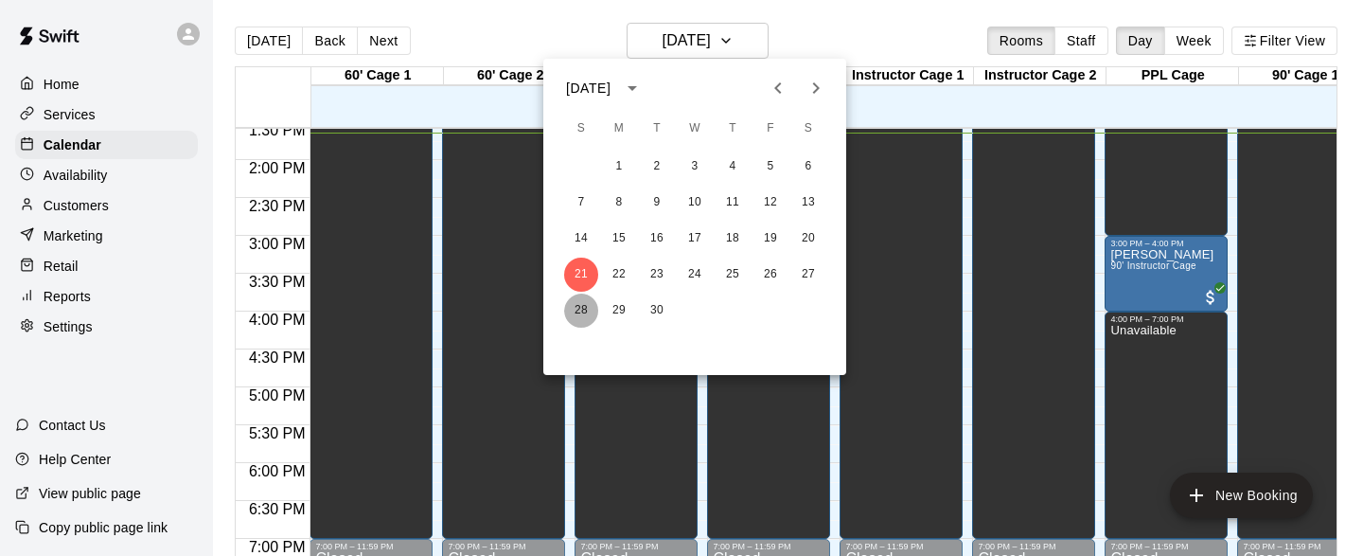
click at [582, 310] on button "28" at bounding box center [581, 310] width 34 height 34
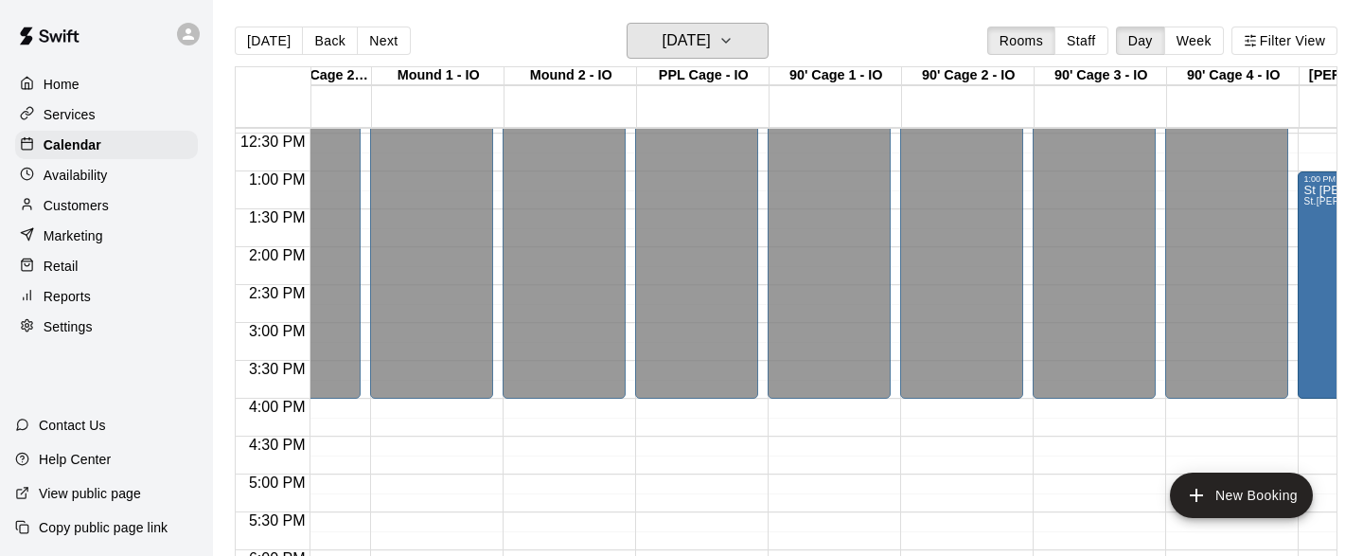
scroll to position [942, 3798]
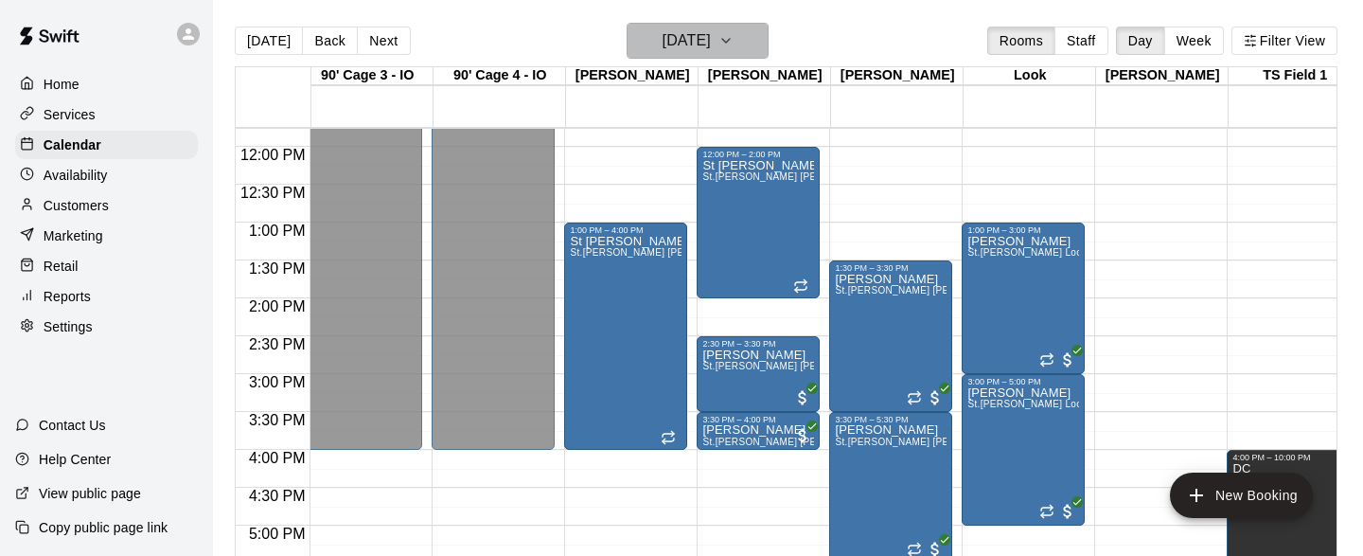
click at [758, 41] on button "Sunday Sep 28" at bounding box center [698, 41] width 142 height 36
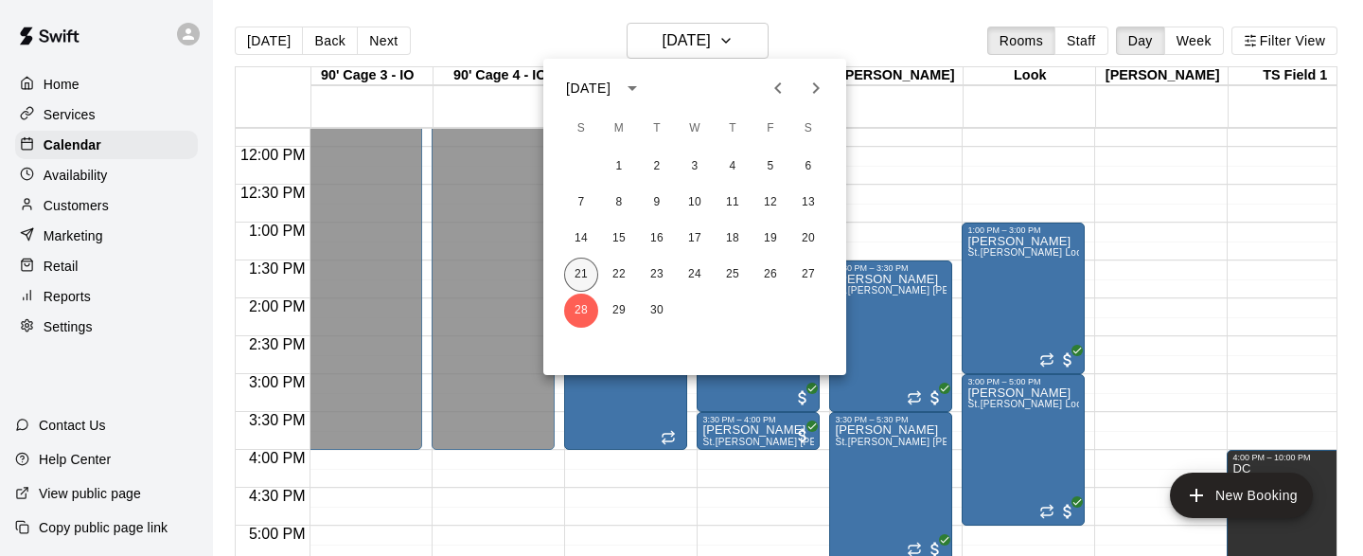
click at [585, 263] on button "21" at bounding box center [581, 274] width 34 height 34
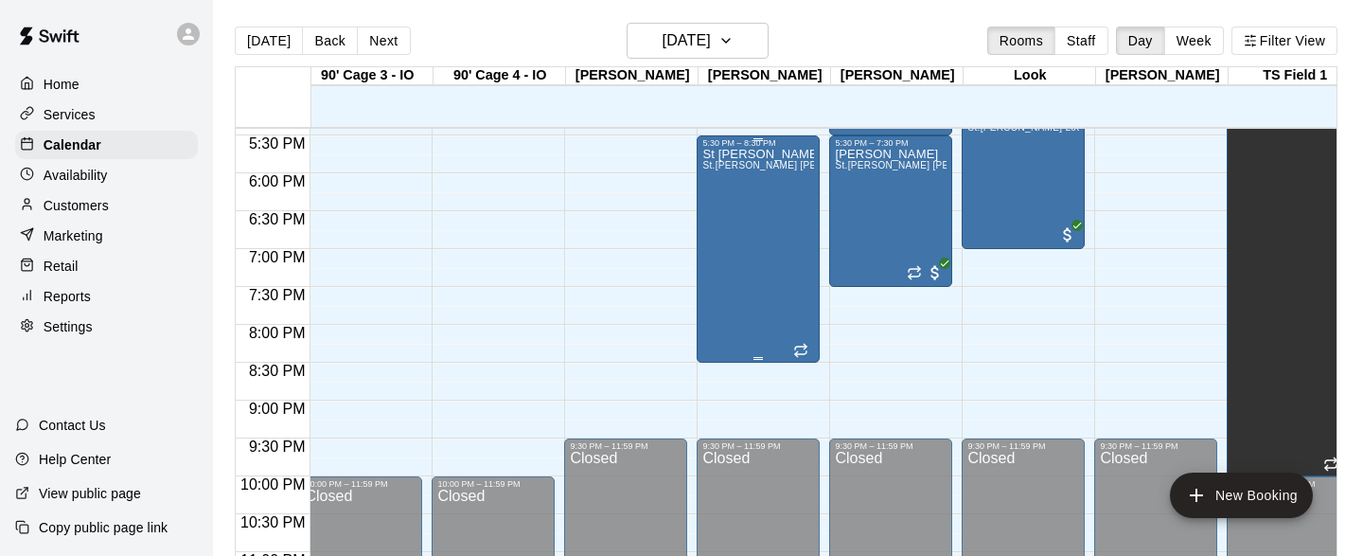
click at [778, 255] on div "St Matthews 9/10u St.Matthews Siegel" at bounding box center [758, 426] width 112 height 556
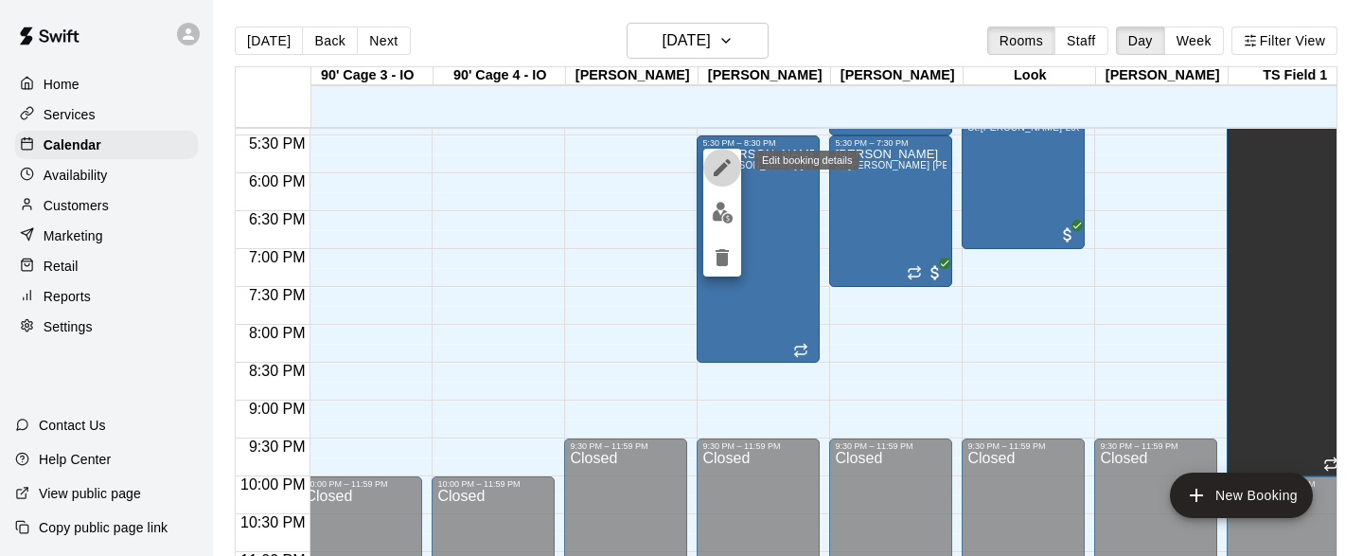
click at [719, 164] on icon "edit" at bounding box center [722, 167] width 23 height 23
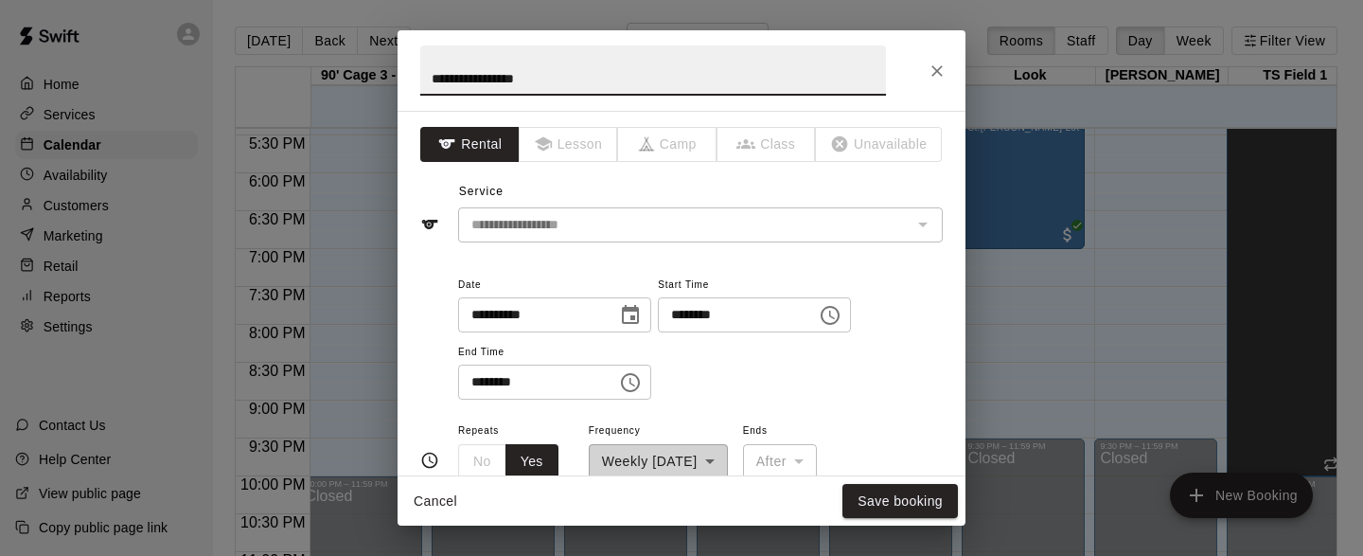
click at [636, 318] on icon "Choose date, selected date is Sep 21, 2025" at bounding box center [630, 314] width 17 height 19
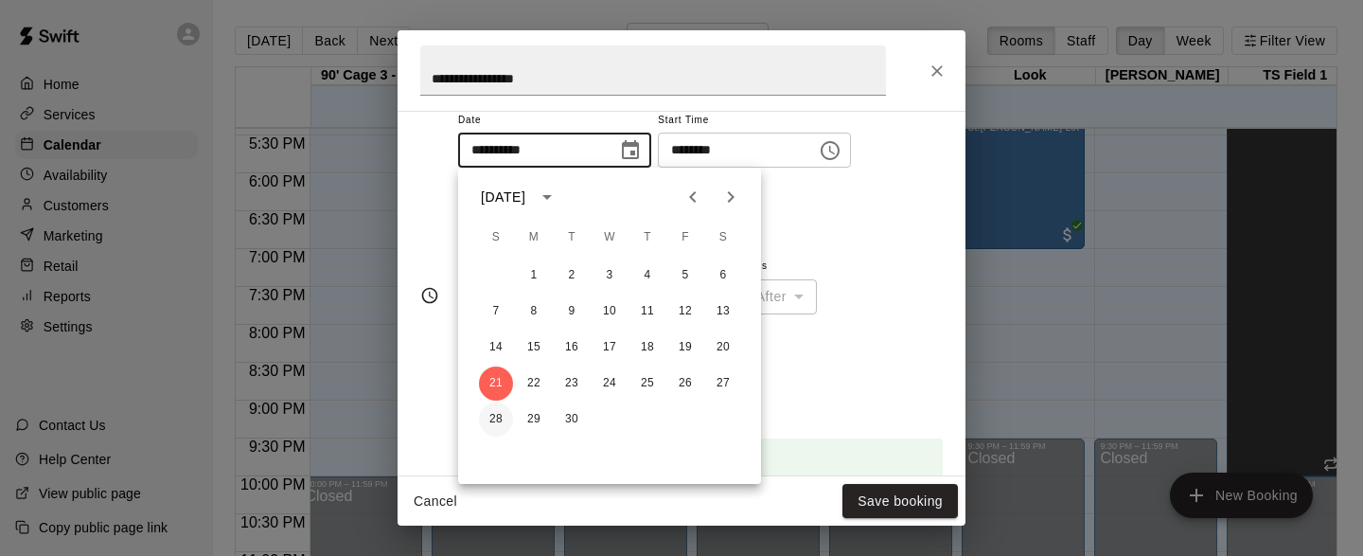
click at [498, 417] on button "28" at bounding box center [496, 419] width 34 height 34
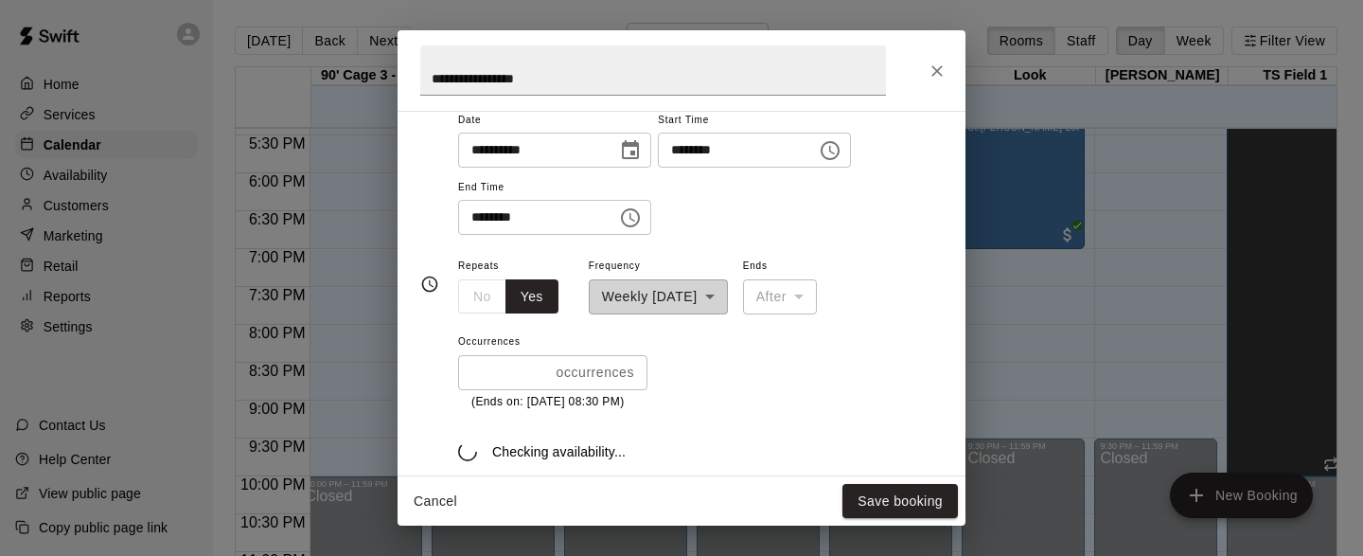
type input "**********"
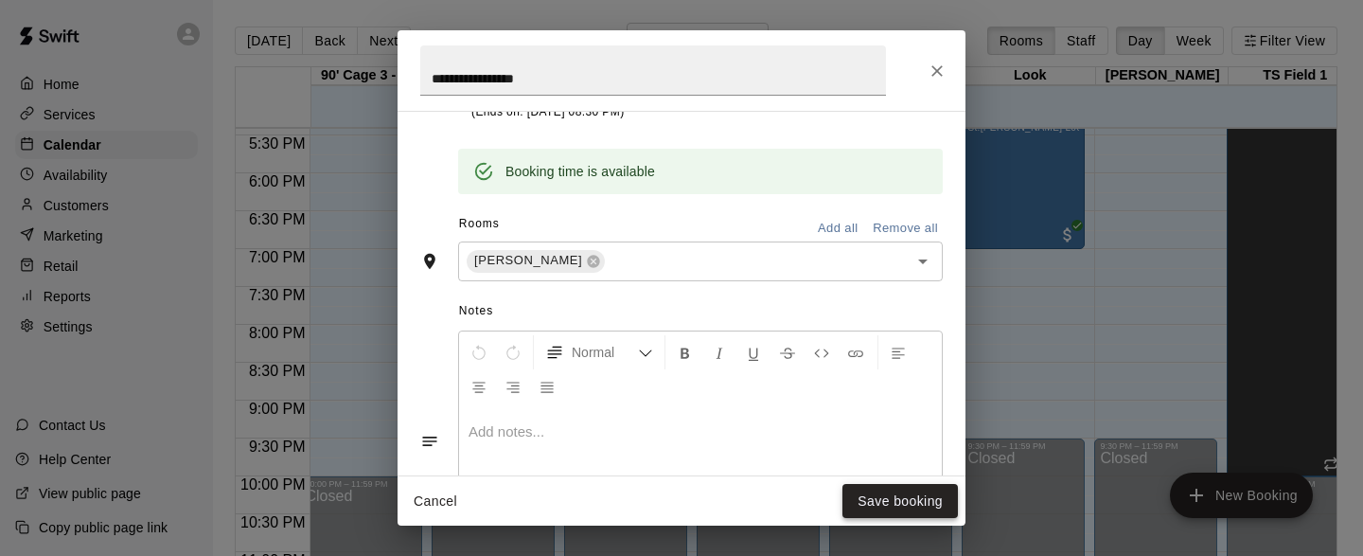
click at [905, 500] on button "Save booking" at bounding box center [899, 501] width 115 height 35
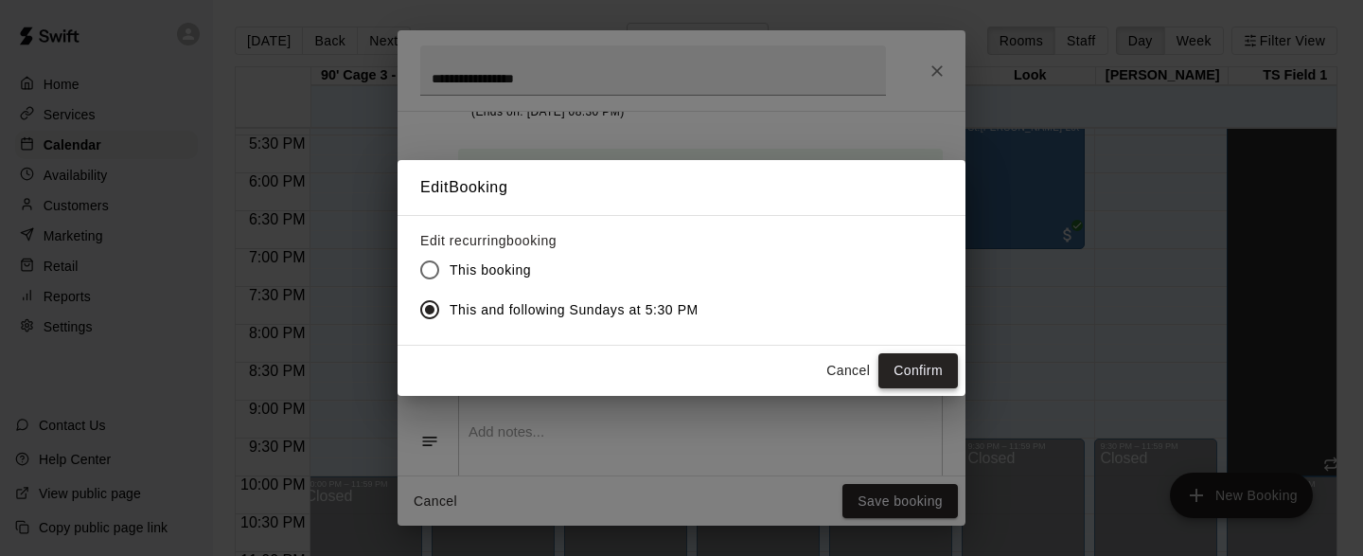
click at [919, 365] on button "Confirm" at bounding box center [918, 370] width 80 height 35
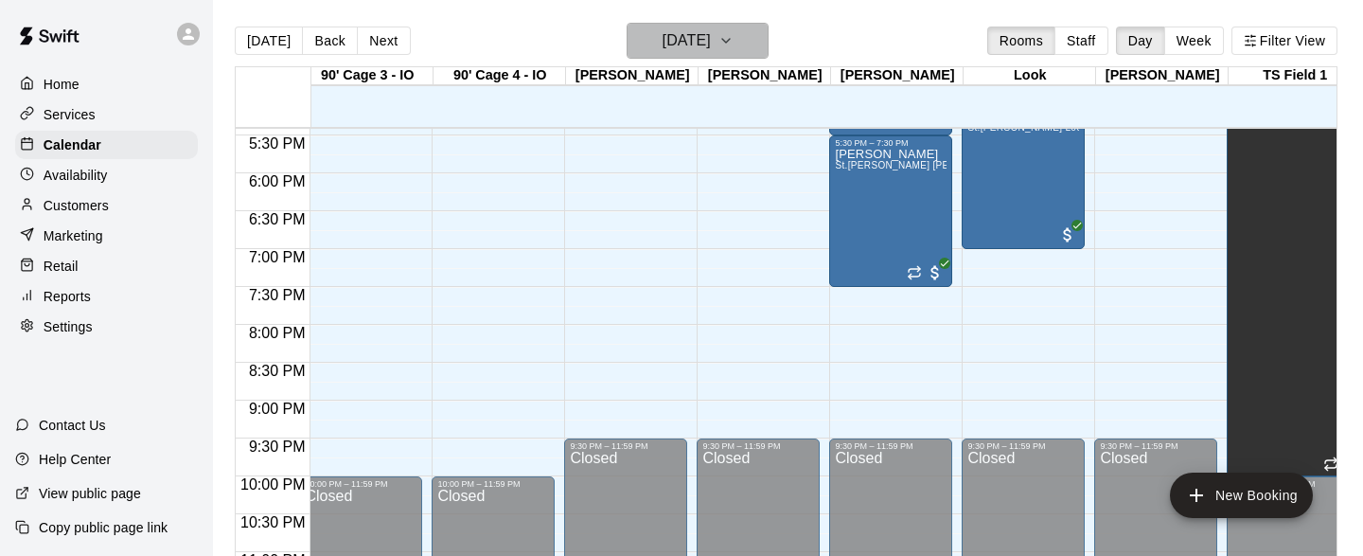
click at [734, 40] on icon "button" at bounding box center [725, 40] width 15 height 23
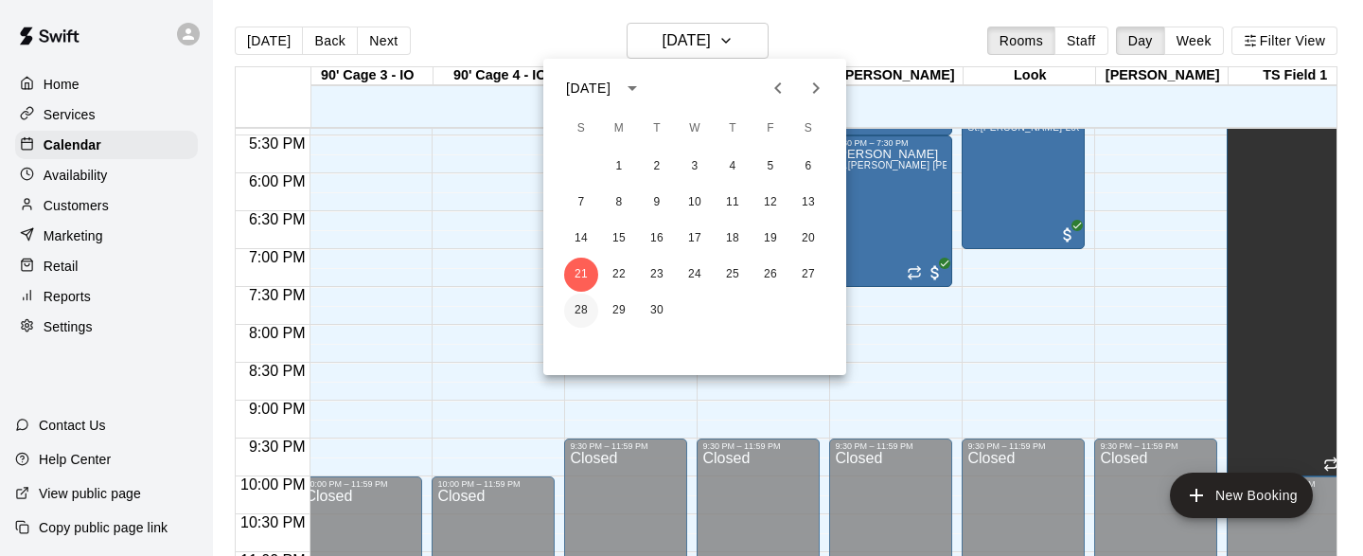
click at [579, 312] on button "28" at bounding box center [581, 310] width 34 height 34
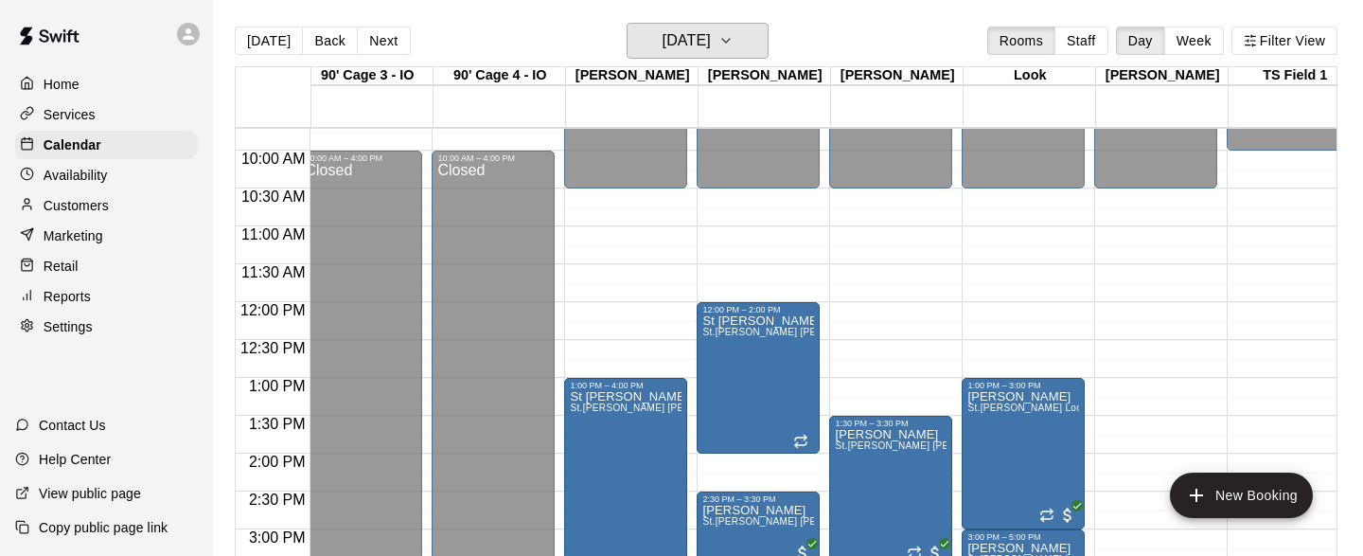
scroll to position [753, 4516]
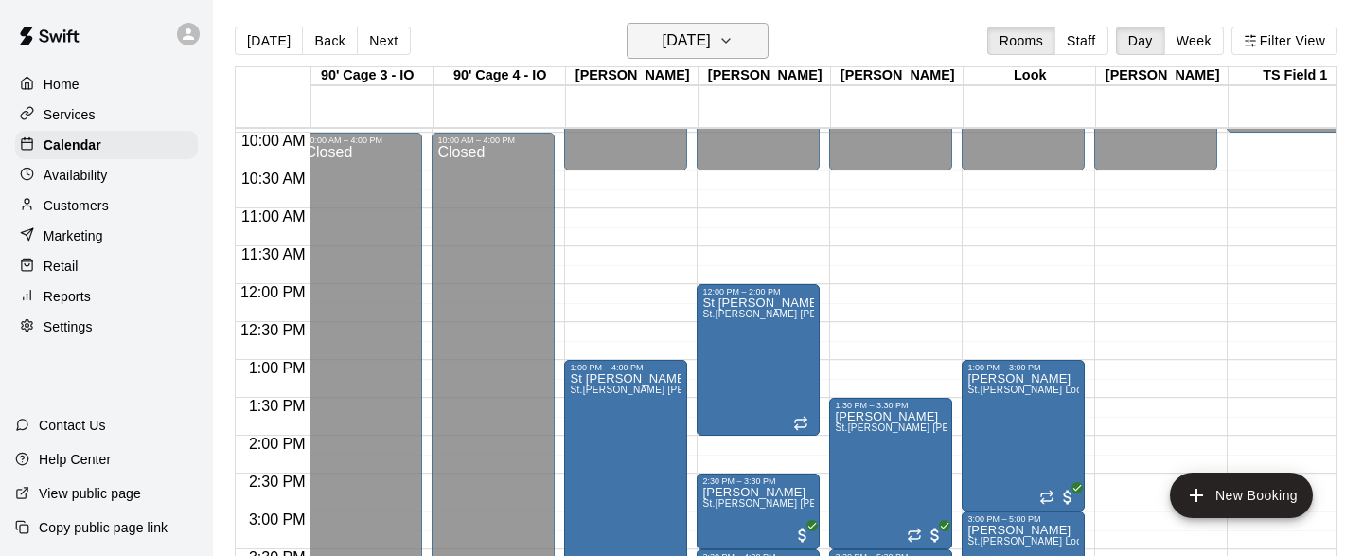
click at [730, 39] on icon "button" at bounding box center [726, 41] width 8 height 4
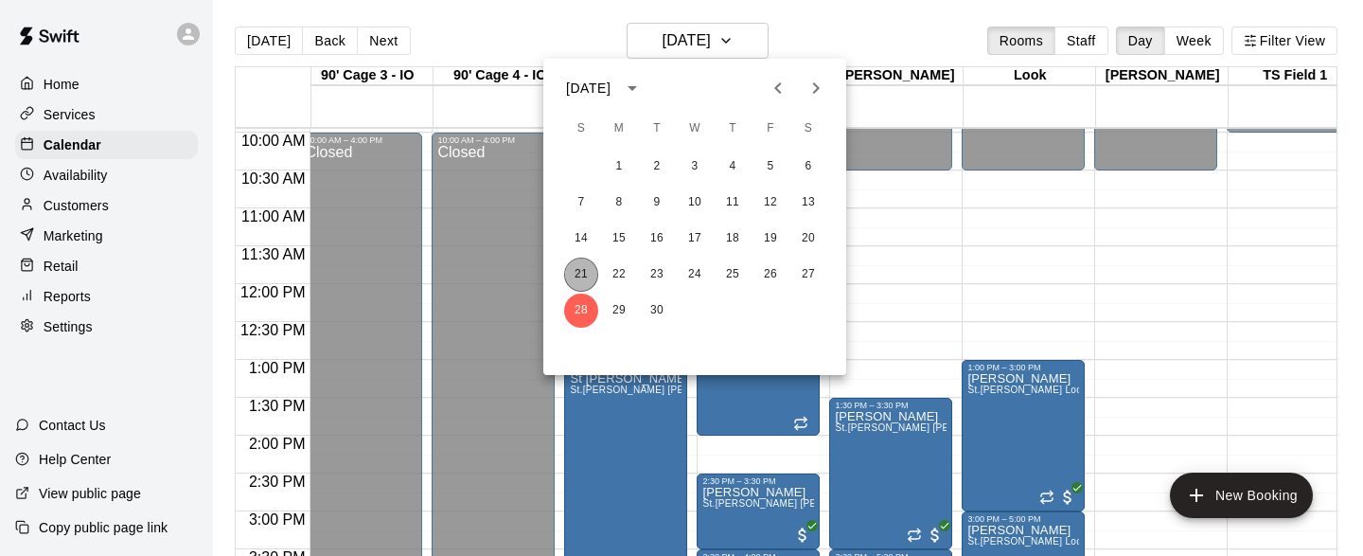
click at [584, 265] on button "21" at bounding box center [581, 274] width 34 height 34
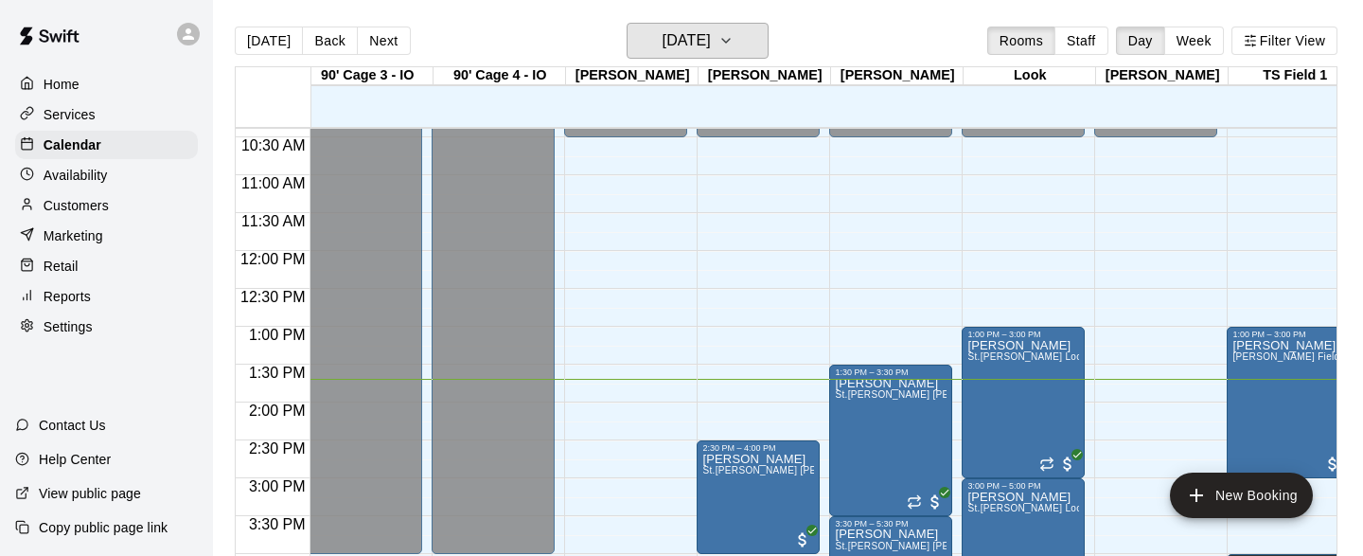
scroll to position [784, 4516]
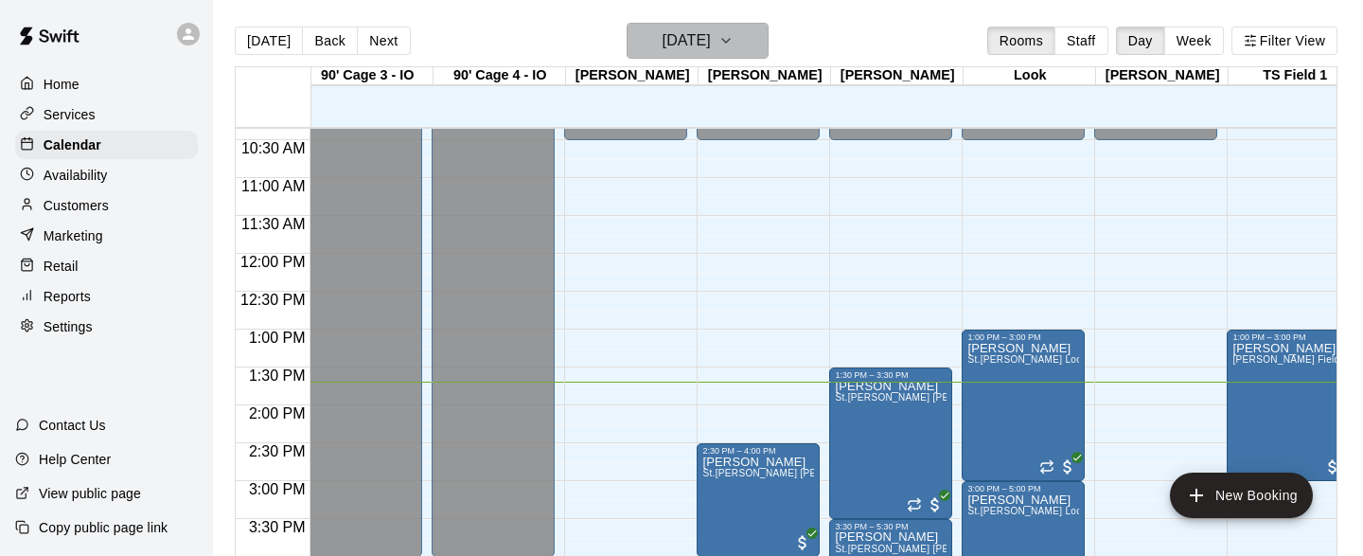
click at [734, 44] on icon "button" at bounding box center [725, 40] width 15 height 23
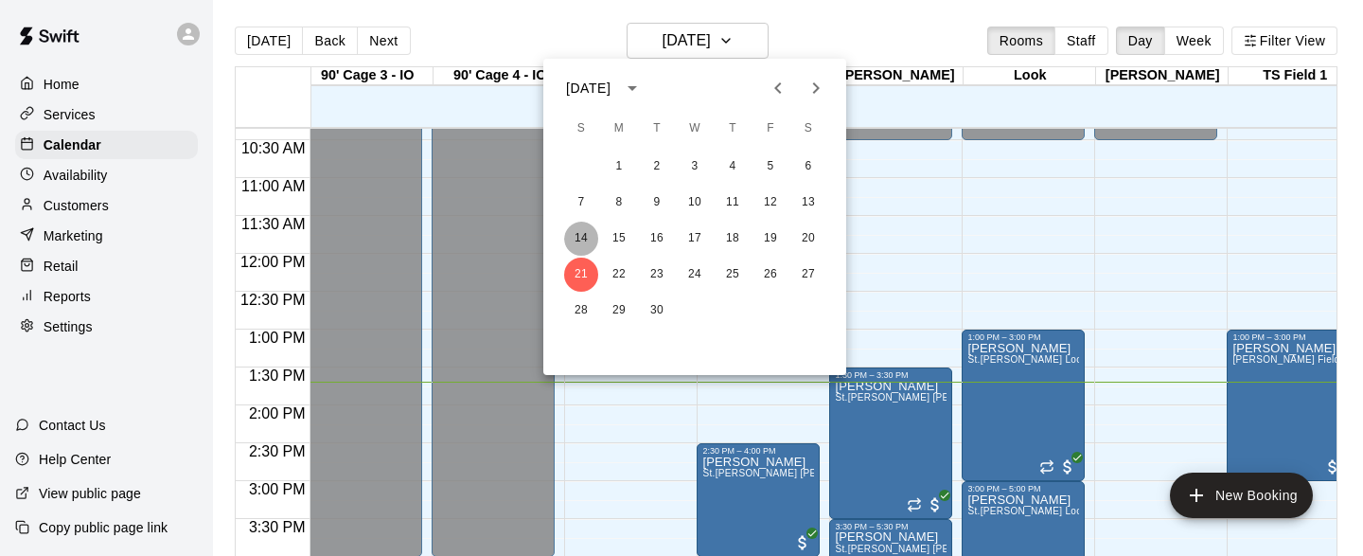
click at [581, 236] on button "14" at bounding box center [581, 239] width 34 height 34
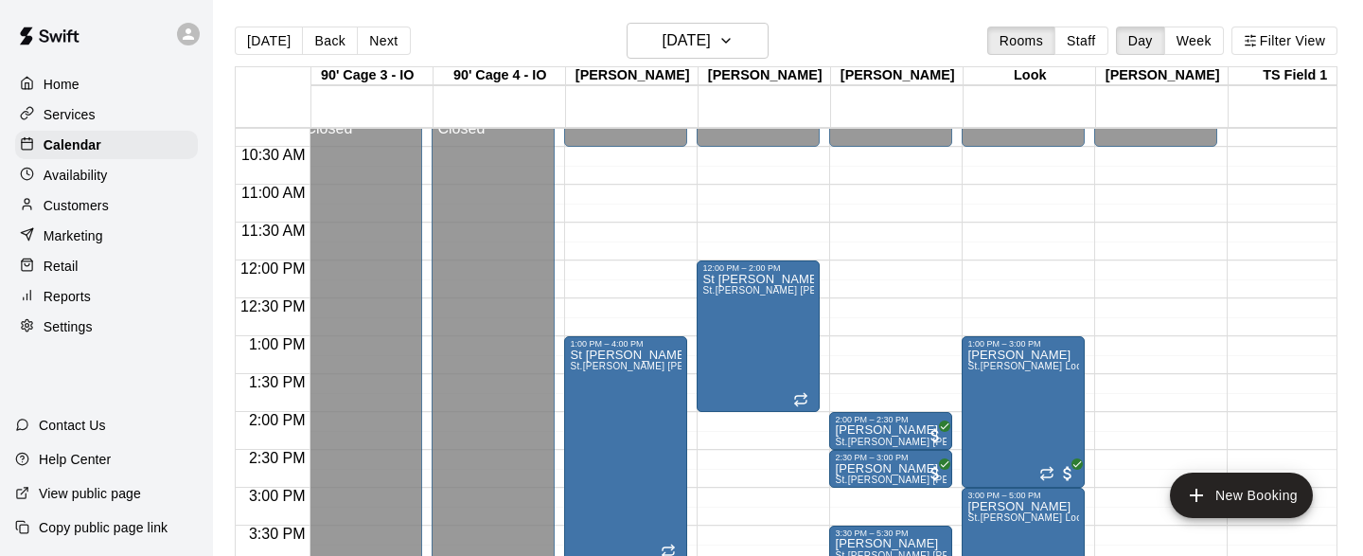
scroll to position [772, 4516]
